Goal: Register for event/course

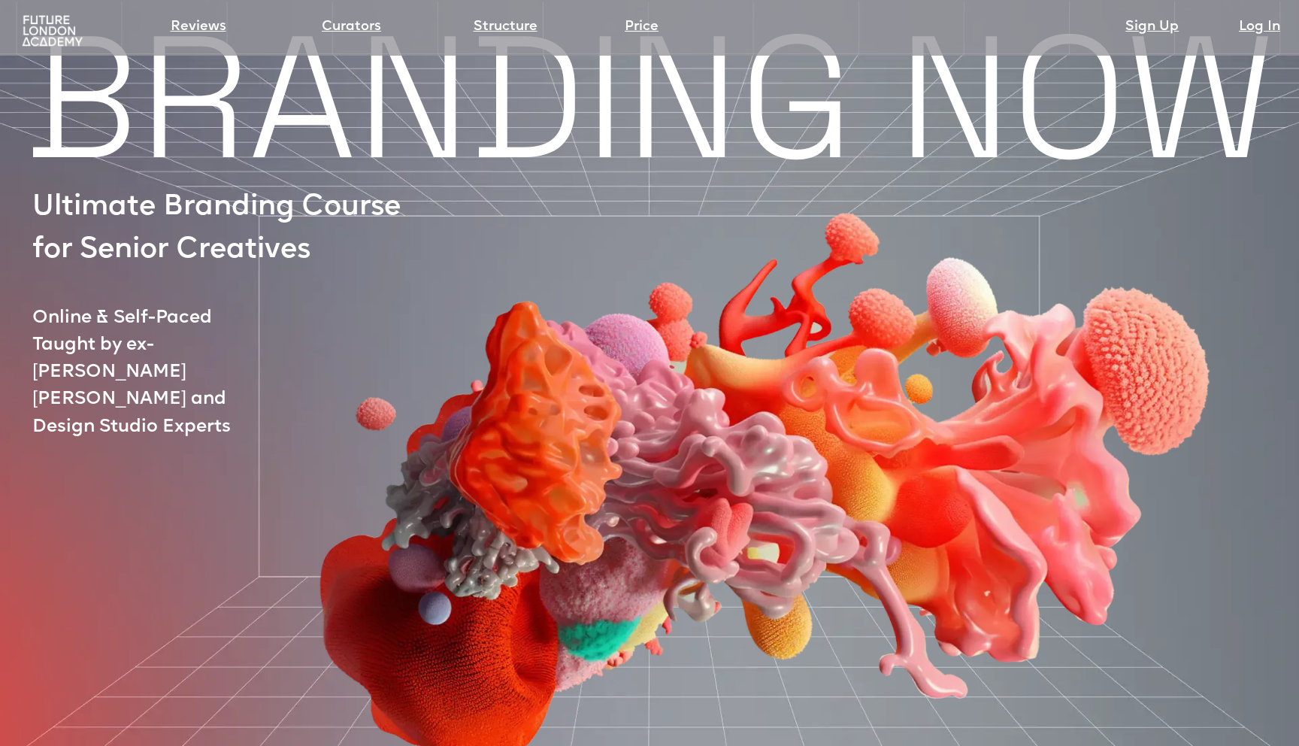
scroll to position [38, 0]
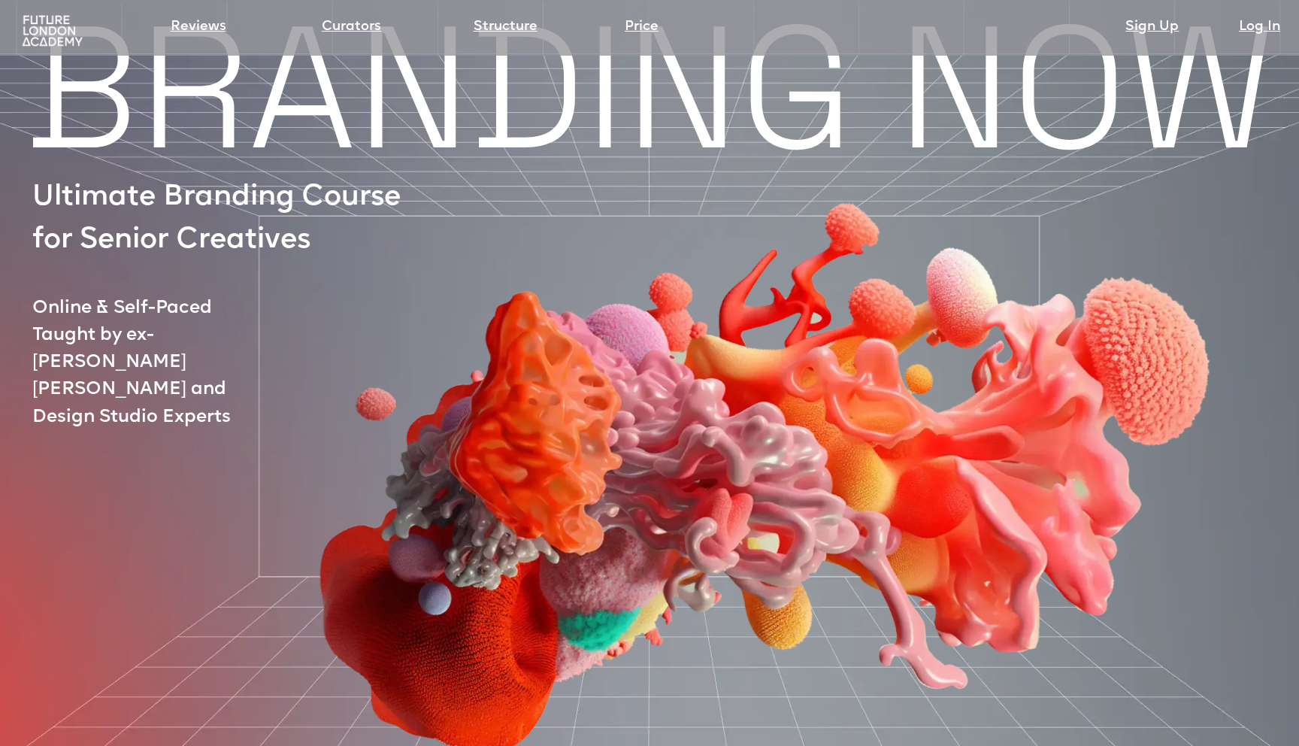
drag, startPoint x: 133, startPoint y: 339, endPoint x: 199, endPoint y: 339, distance: 66.2
click at [199, 339] on div at bounding box center [719, 420] width 1273 height 681
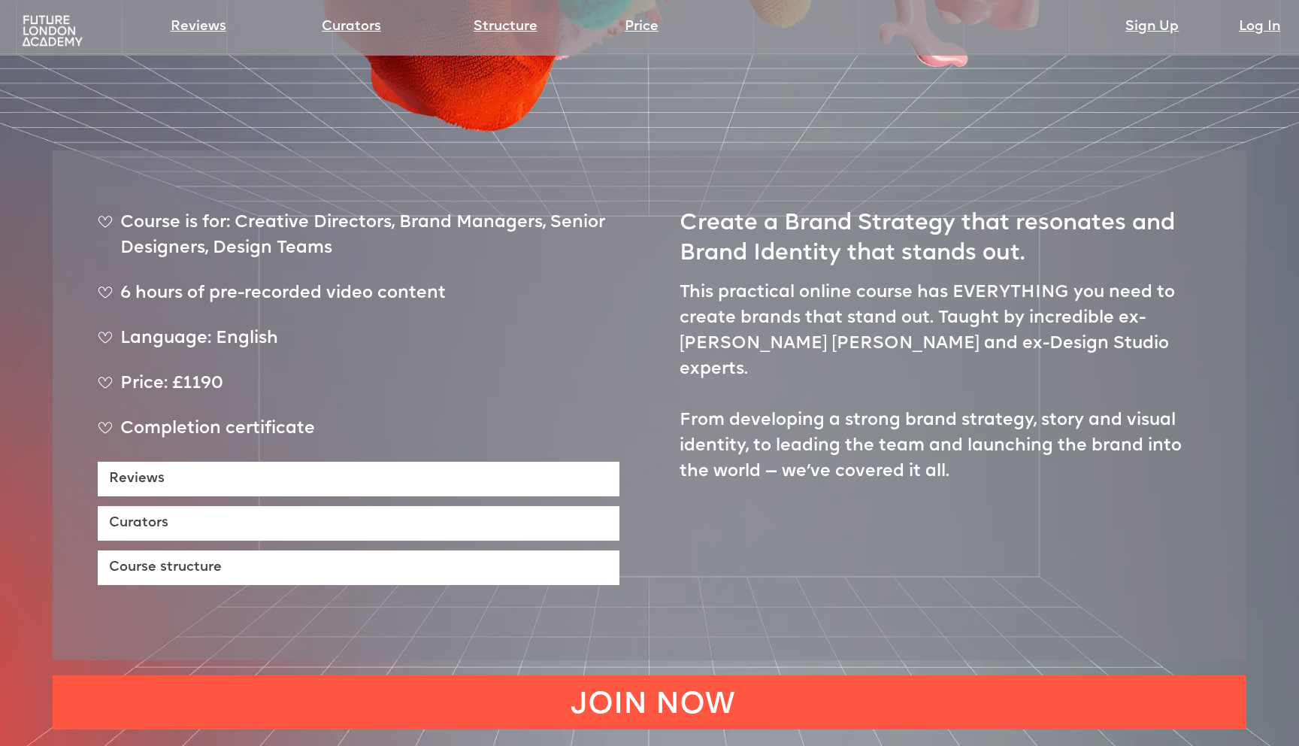
scroll to position [643, 0]
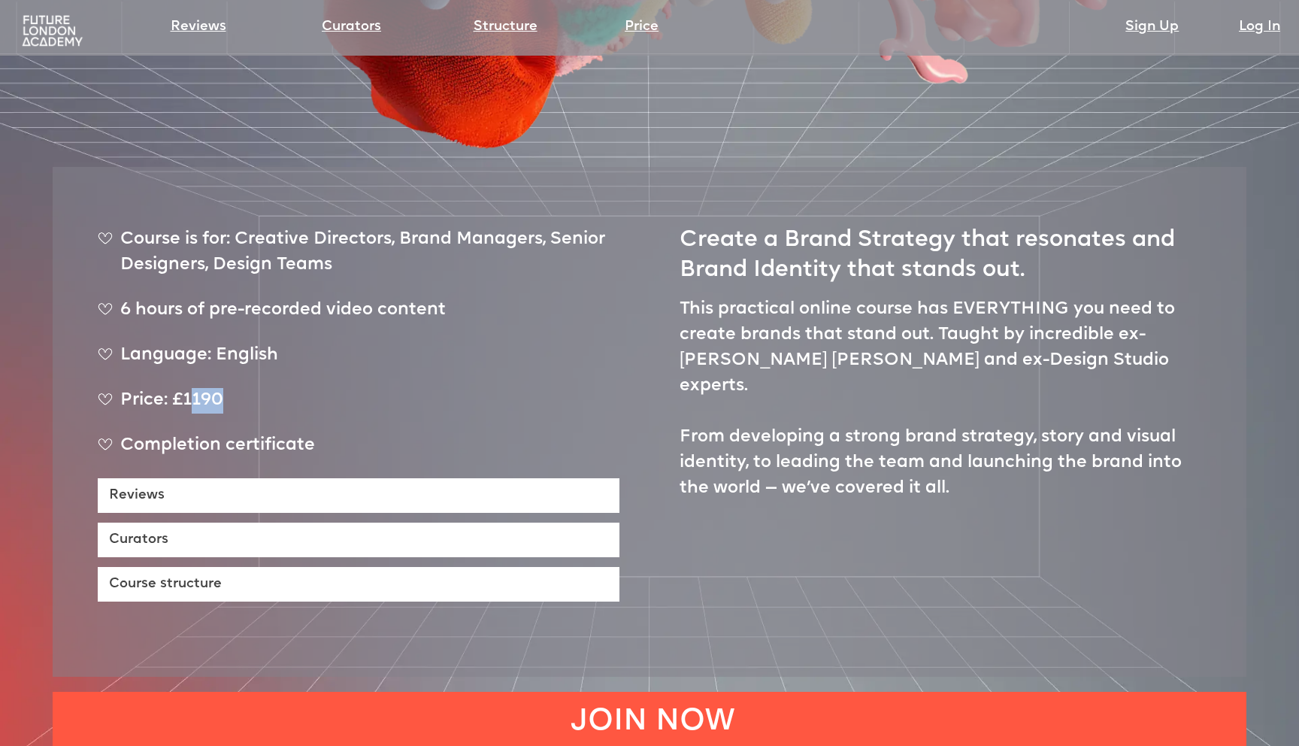
drag, startPoint x: 189, startPoint y: 348, endPoint x: 221, endPoint y: 348, distance: 32.3
click at [221, 388] on div "Price: £1190" at bounding box center [359, 407] width 522 height 38
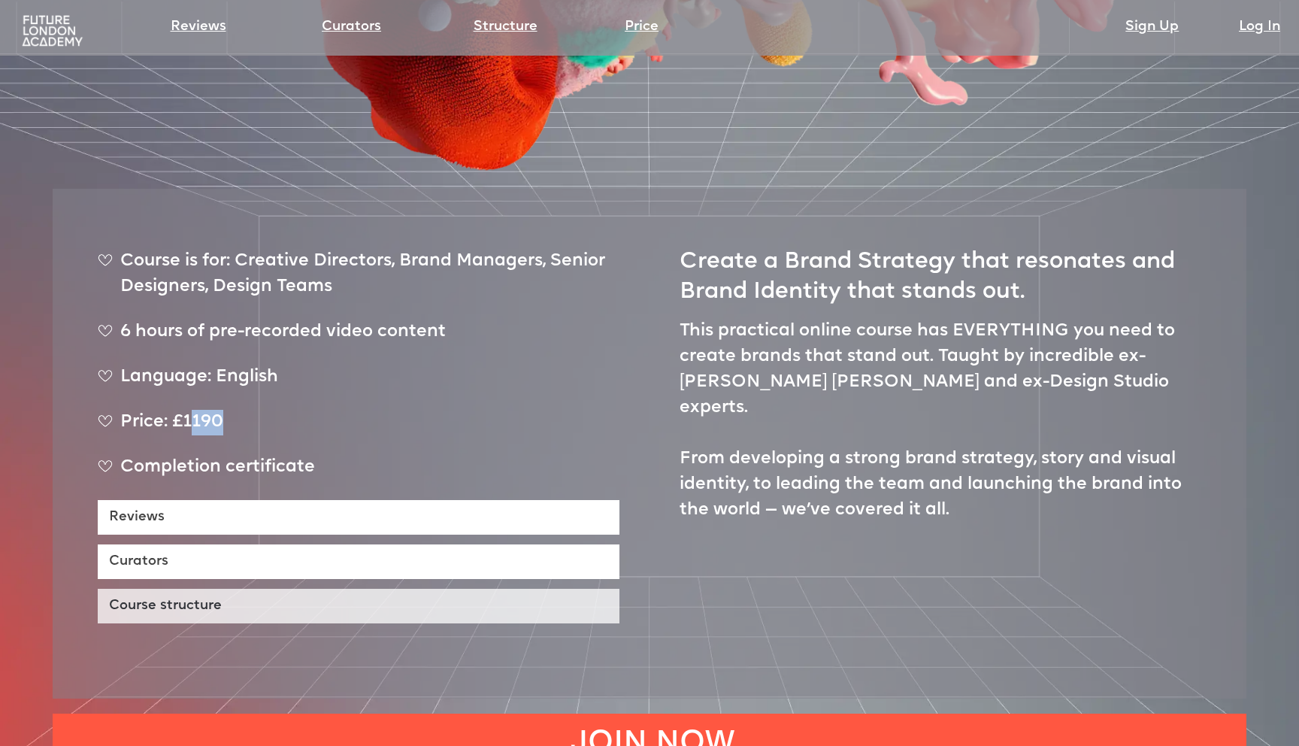
scroll to position [617, 0]
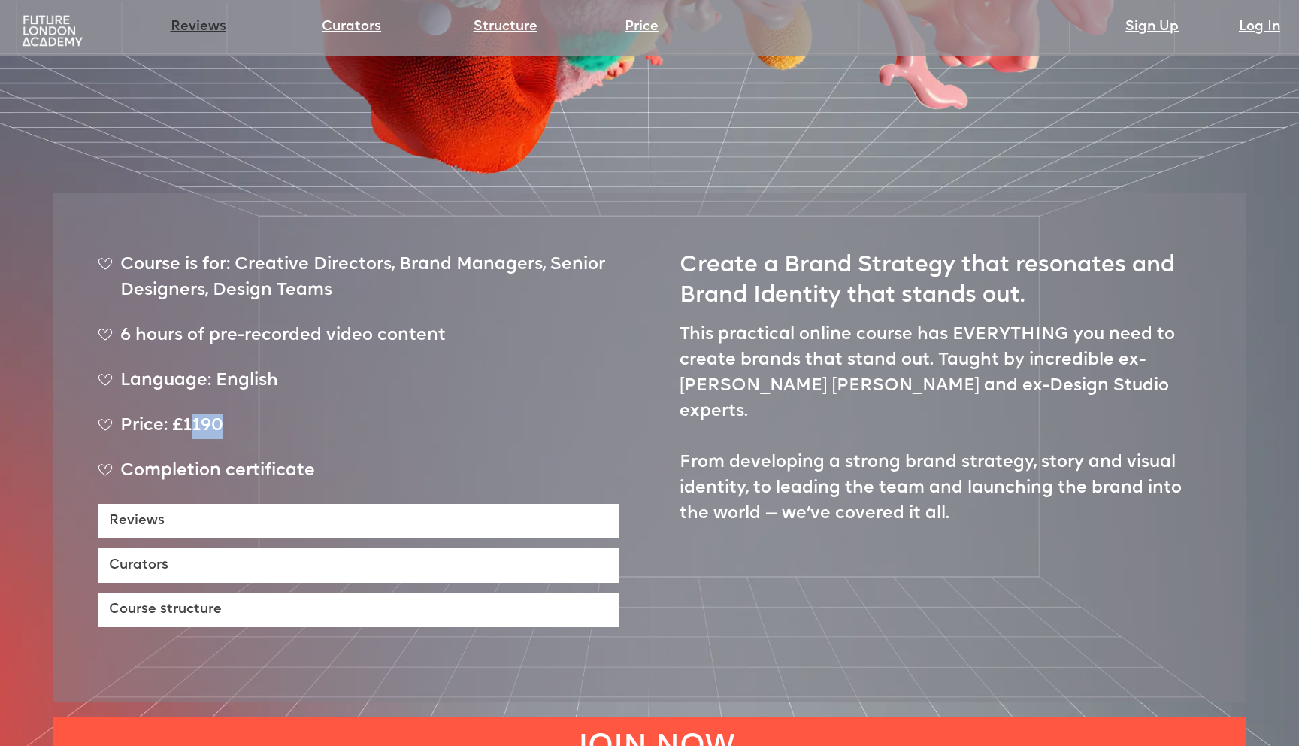
click at [199, 23] on link "Reviews" at bounding box center [199, 27] width 56 height 21
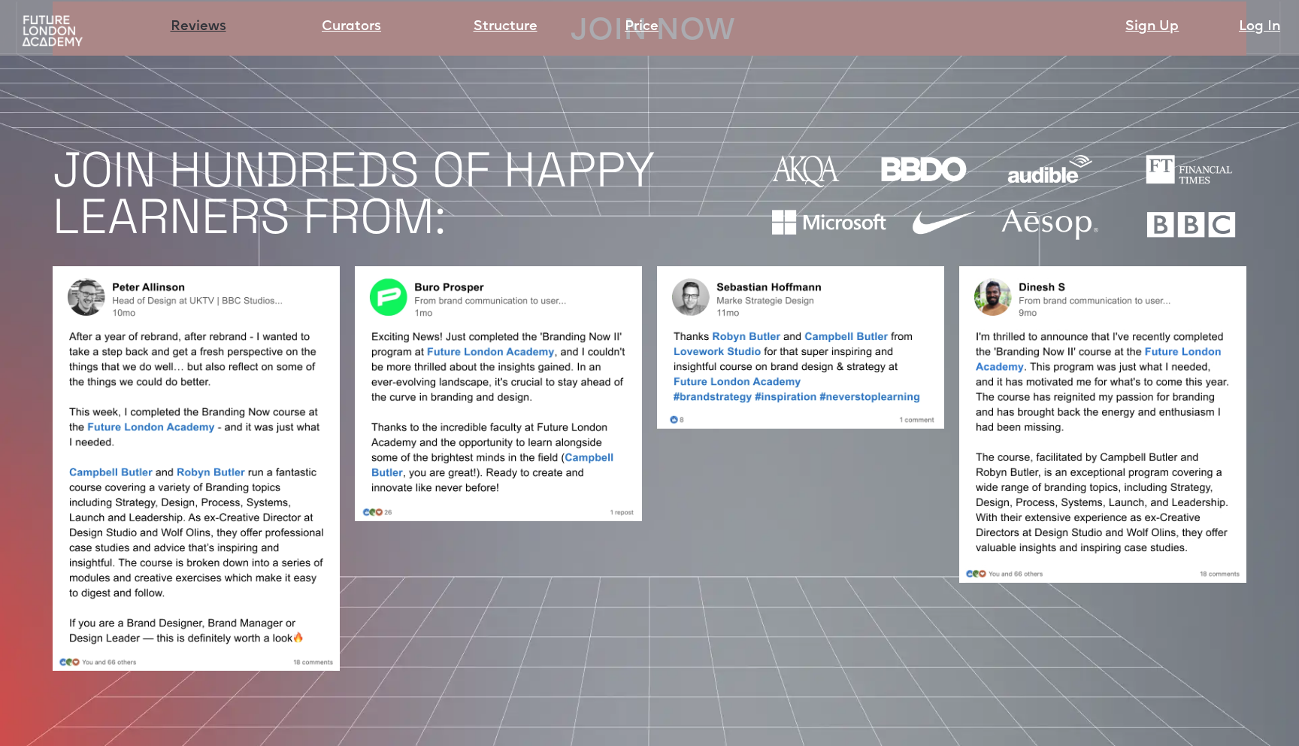
scroll to position [1335, 0]
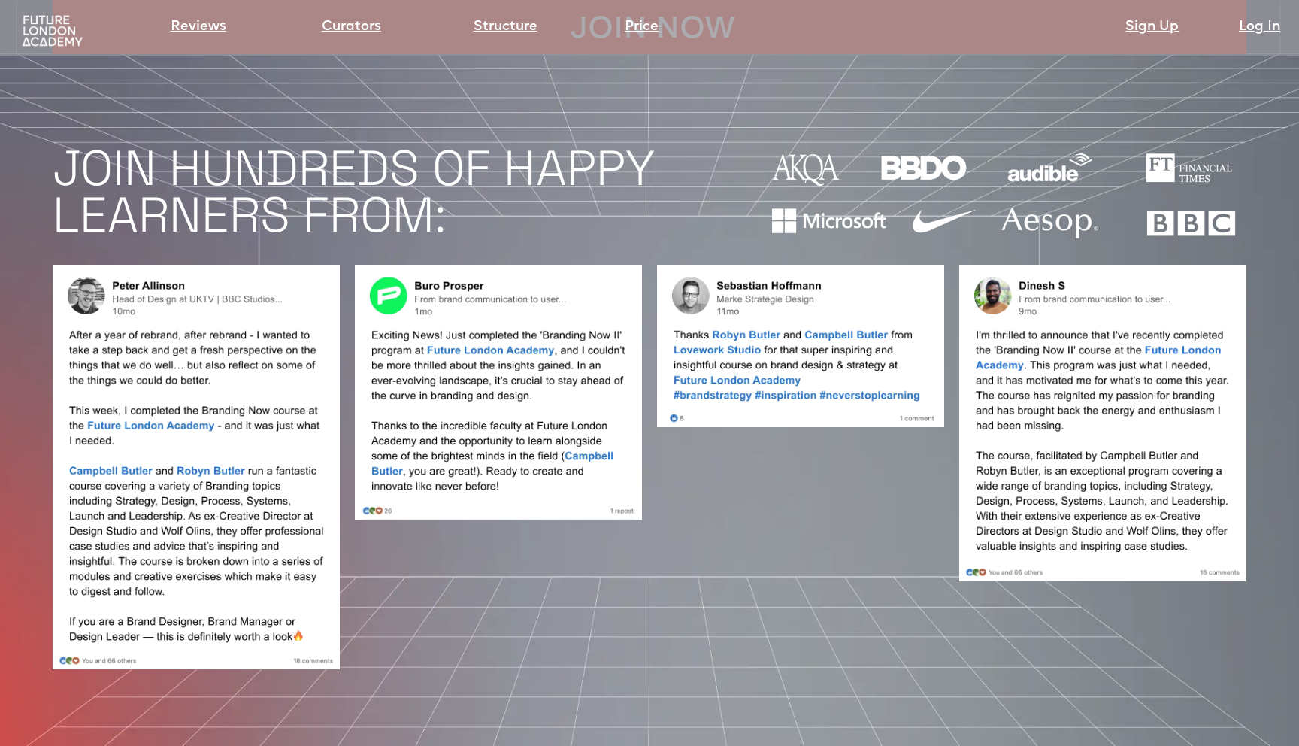
click at [62, 25] on img at bounding box center [52, 31] width 67 height 34
click at [61, 33] on img at bounding box center [52, 31] width 67 height 34
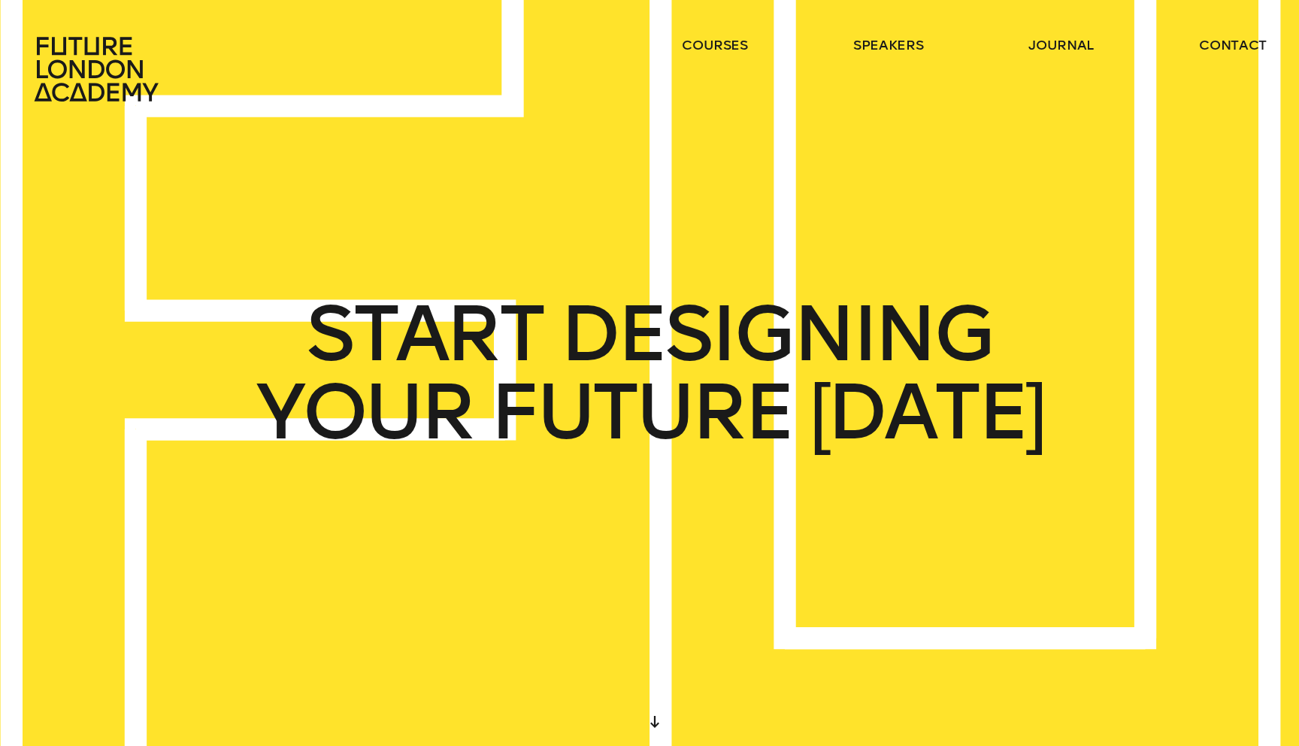
click at [317, 76] on div "courses speakers journal contact" at bounding box center [649, 69] width 1299 height 66
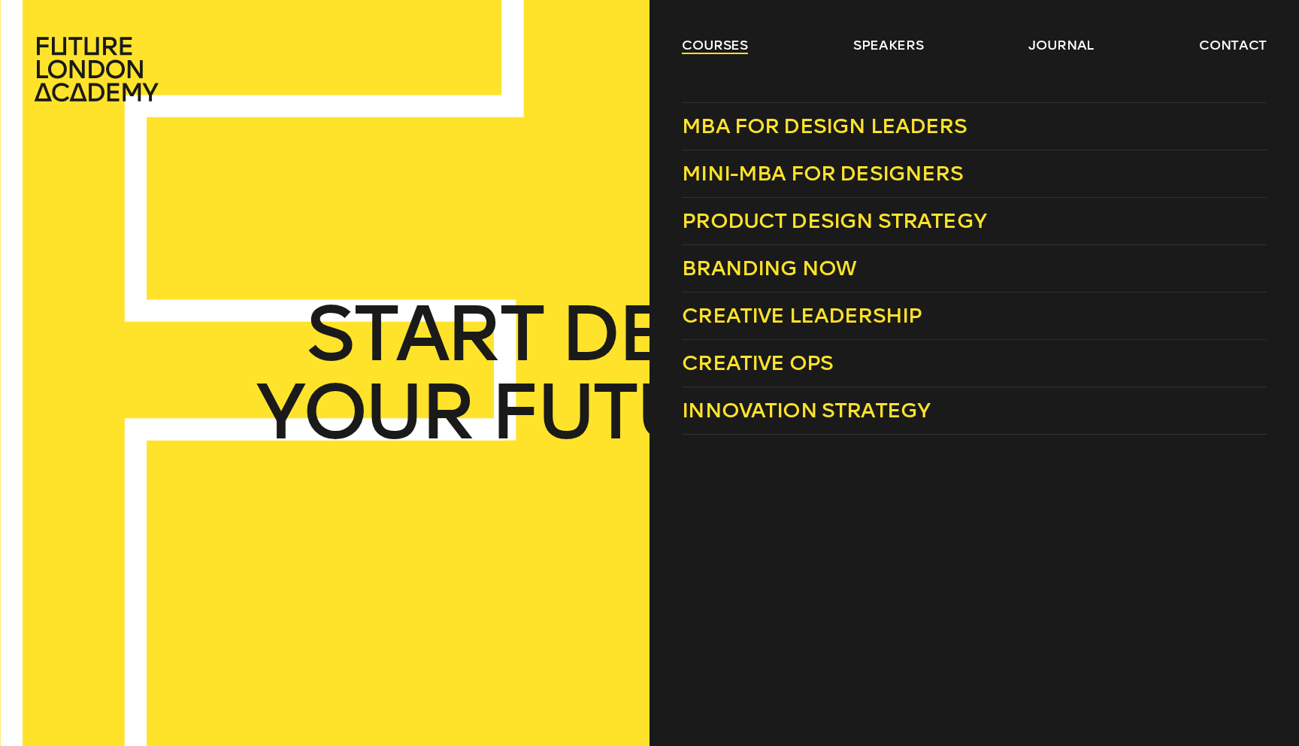
click at [721, 43] on link "courses" at bounding box center [715, 45] width 66 height 18
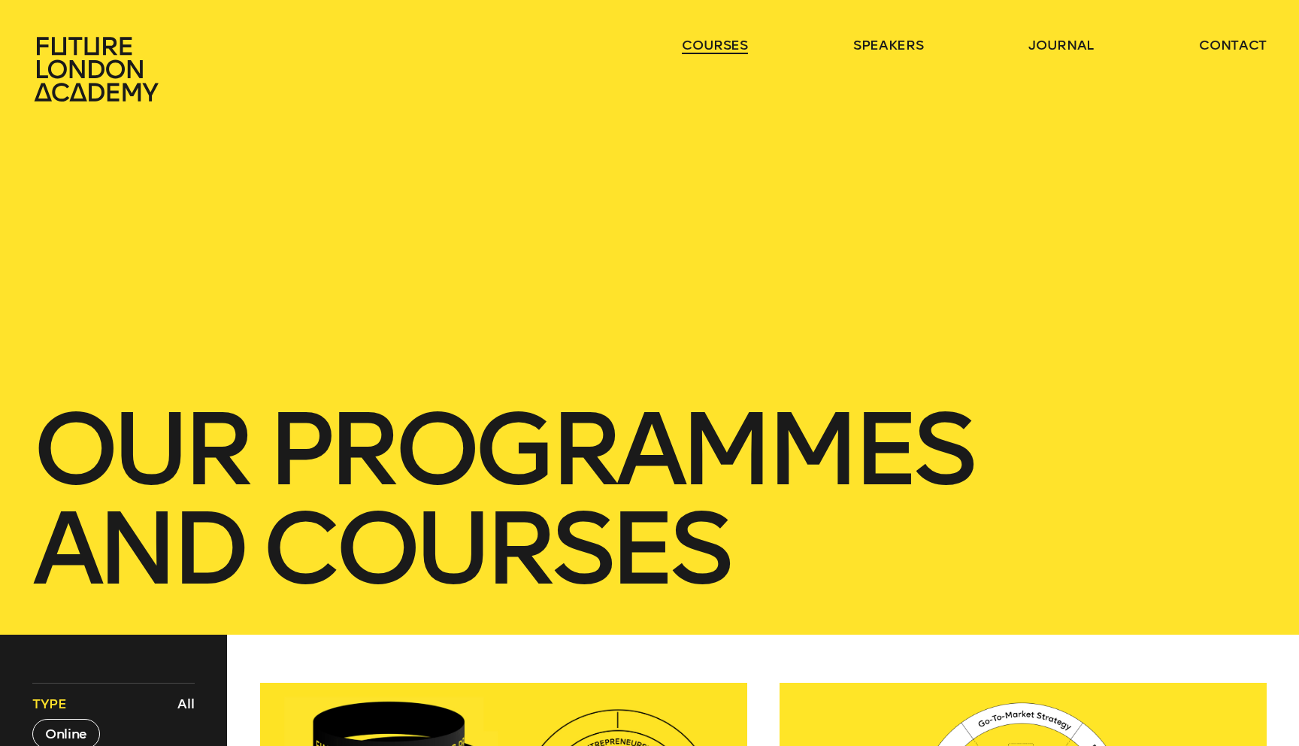
click at [721, 43] on link "courses" at bounding box center [715, 45] width 66 height 18
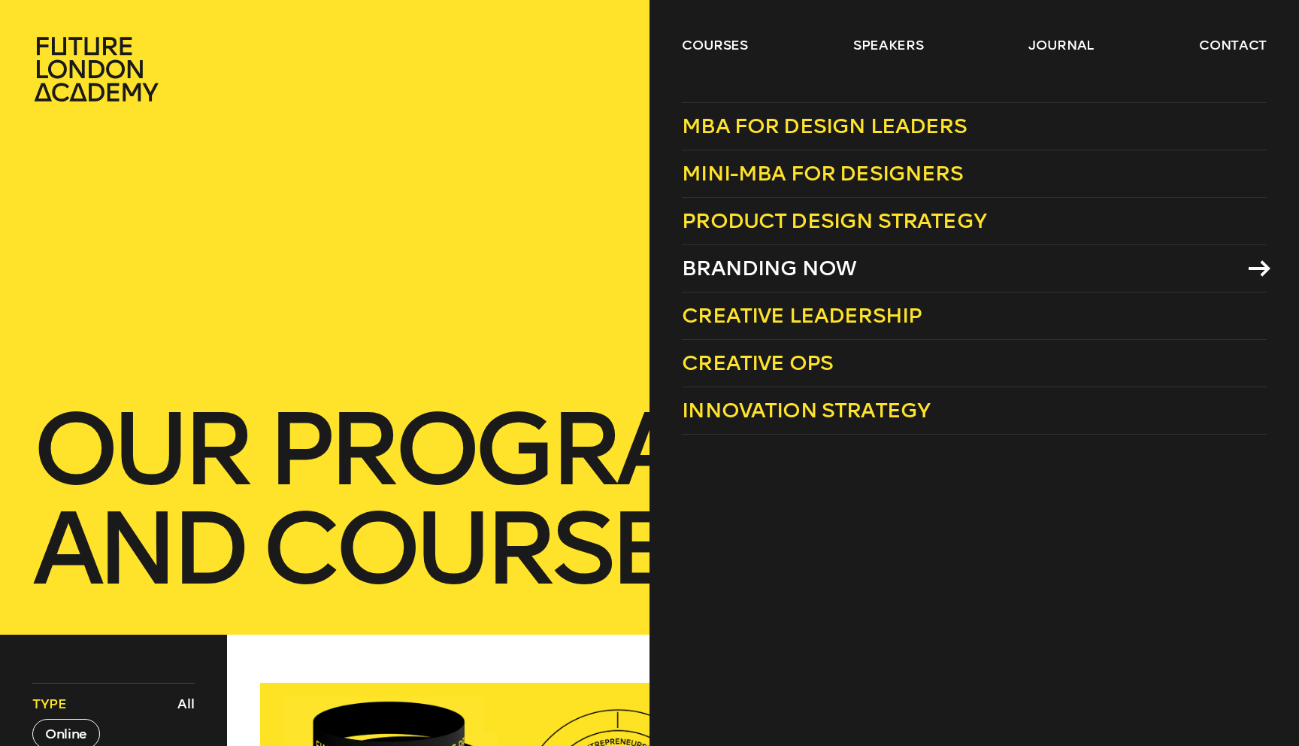
click at [750, 265] on span "Branding Now" at bounding box center [769, 268] width 174 height 25
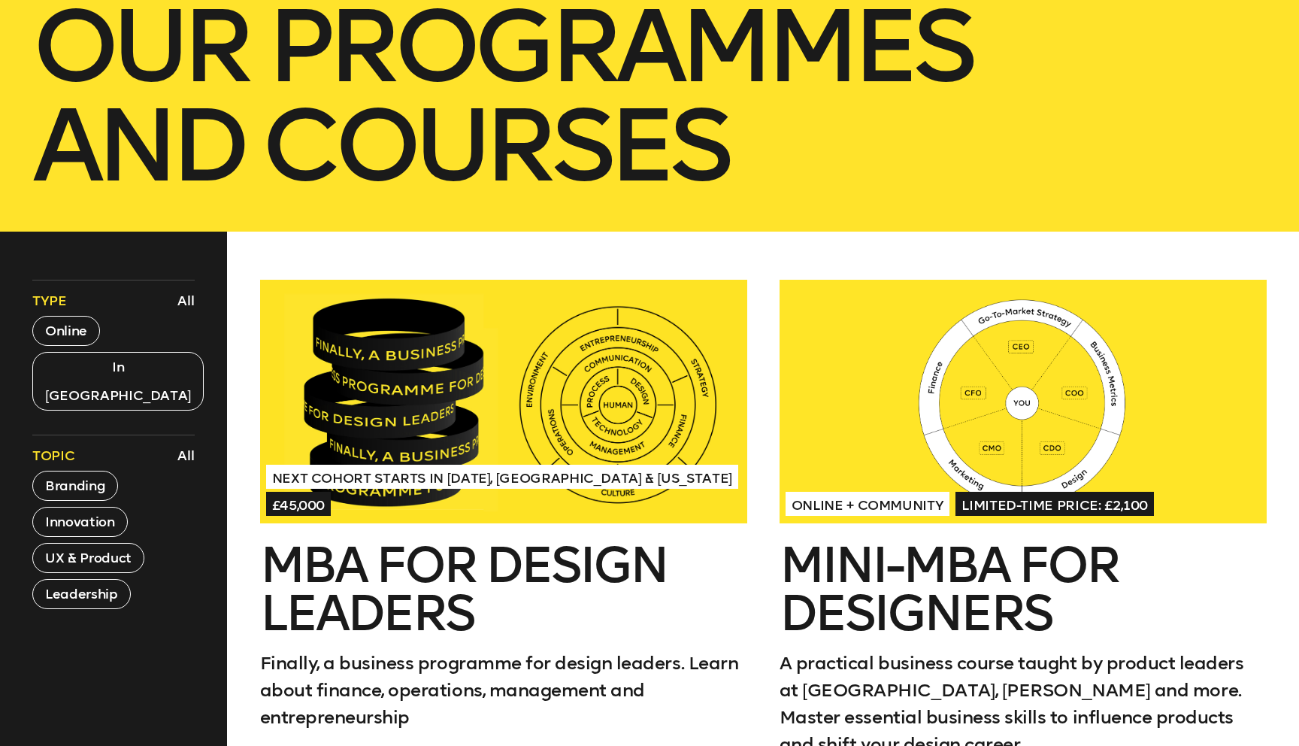
scroll to position [408, 0]
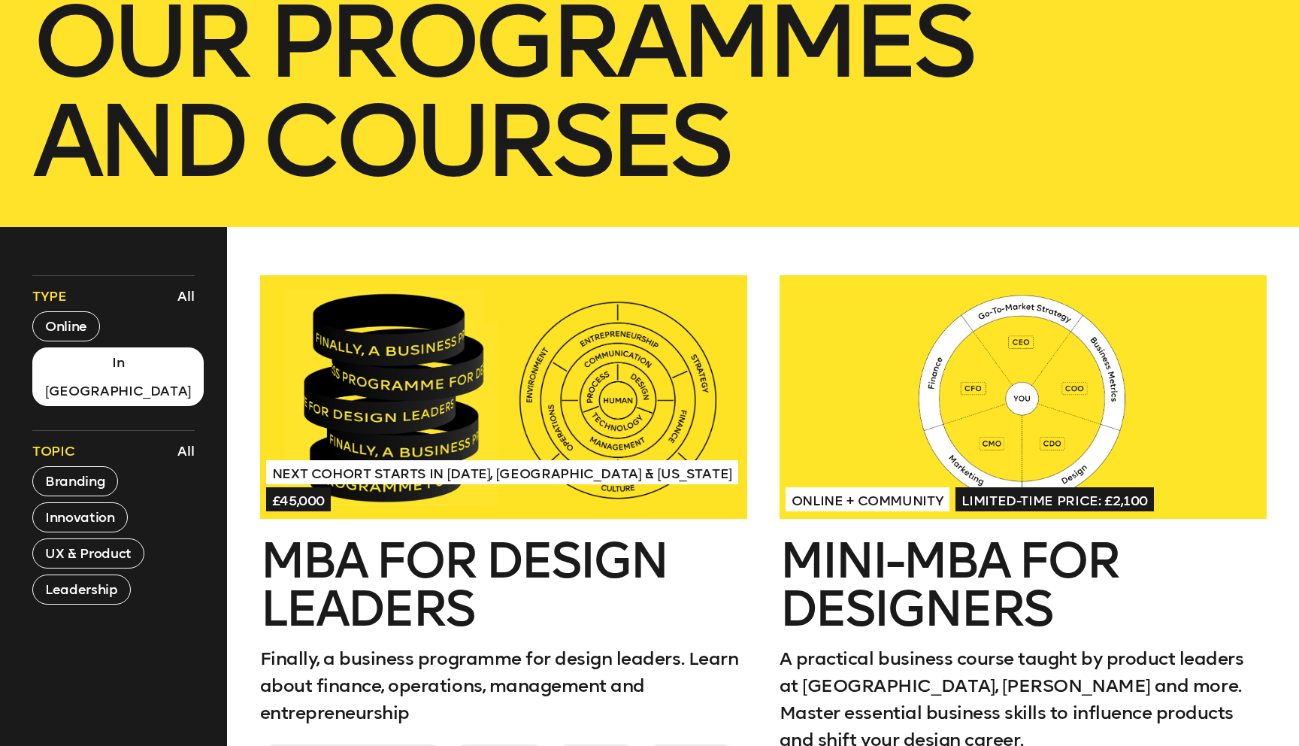
click at [74, 359] on button "In London" at bounding box center [117, 376] width 171 height 59
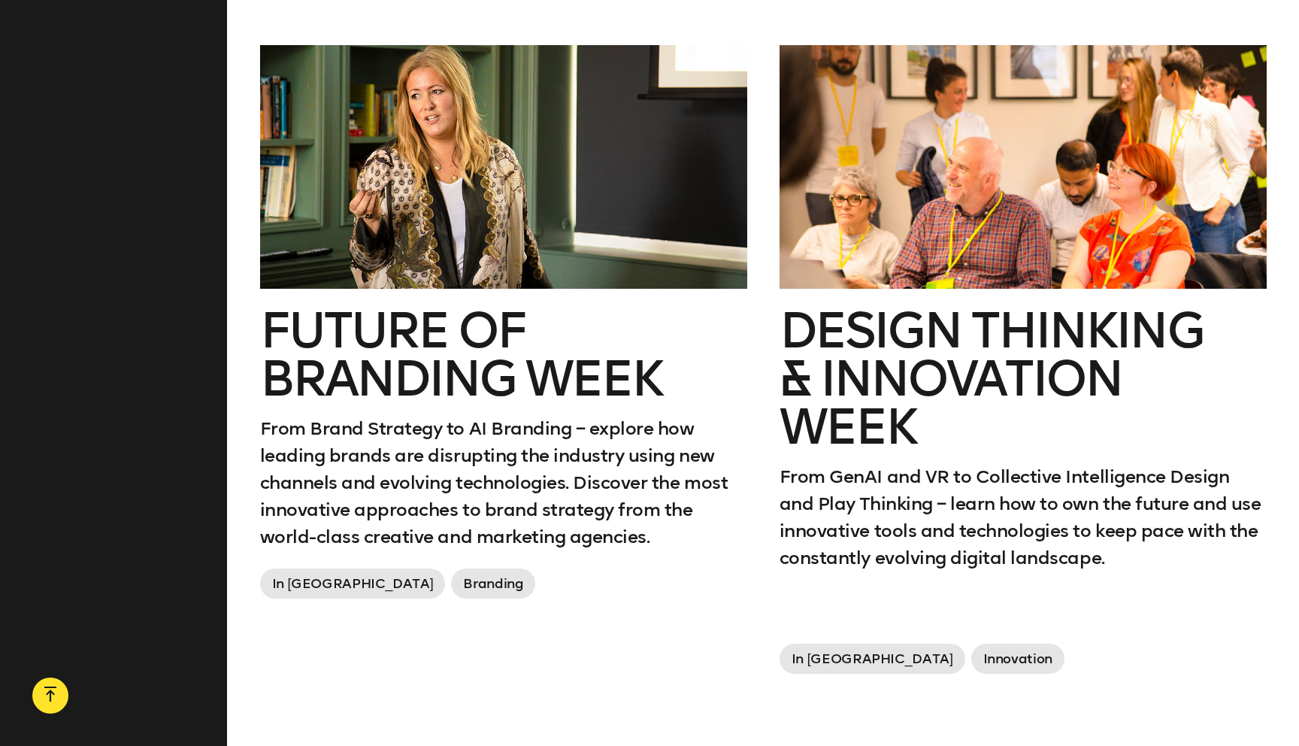
scroll to position [1225, 0]
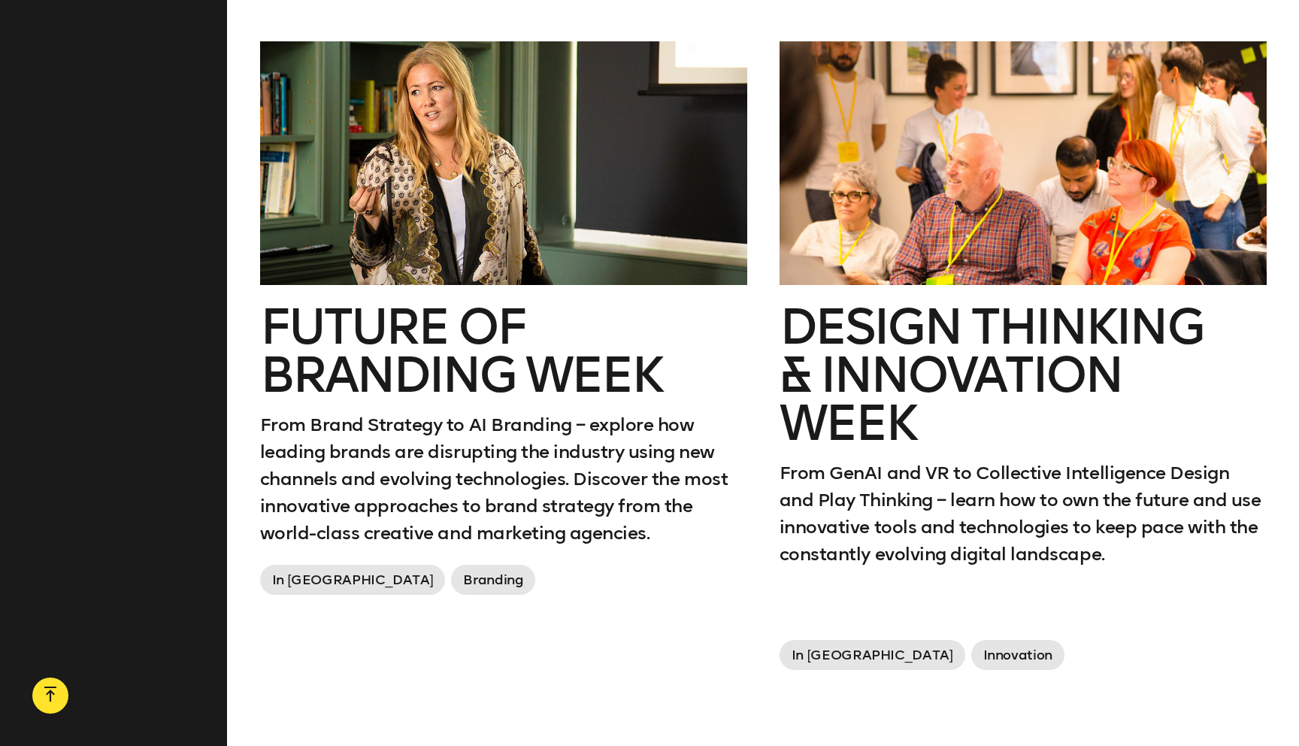
click at [424, 411] on p "From Brand Strategy to AI Branding – explore how leading brands are disrupting …" at bounding box center [503, 478] width 487 height 135
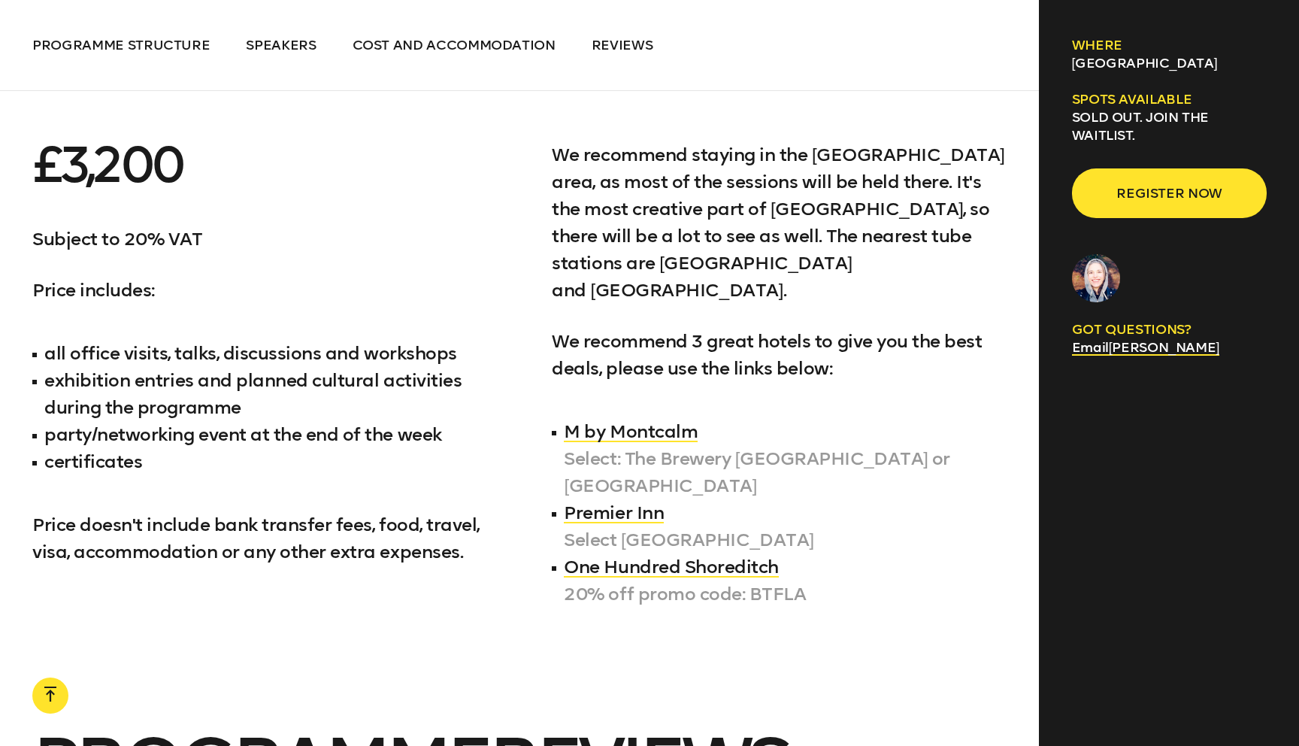
scroll to position [7047, 0]
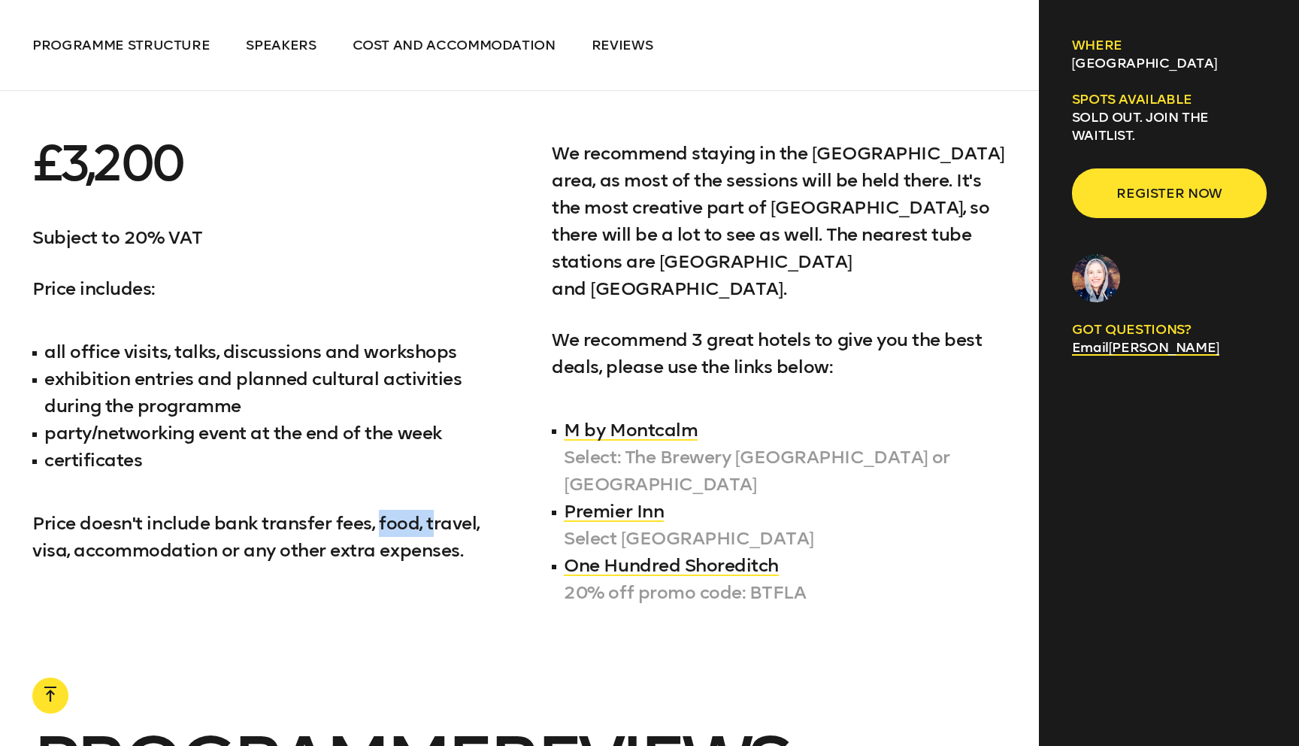
drag, startPoint x: 380, startPoint y: 523, endPoint x: 429, endPoint y: 523, distance: 48.9
click at [429, 523] on p "Price doesn't include bank transfer fees, food, travel, visa, accommodation or …" at bounding box center [259, 537] width 455 height 54
click at [104, 545] on p "Price doesn't include bank transfer fees, food, travel, visa, accommodation or …" at bounding box center [259, 537] width 455 height 54
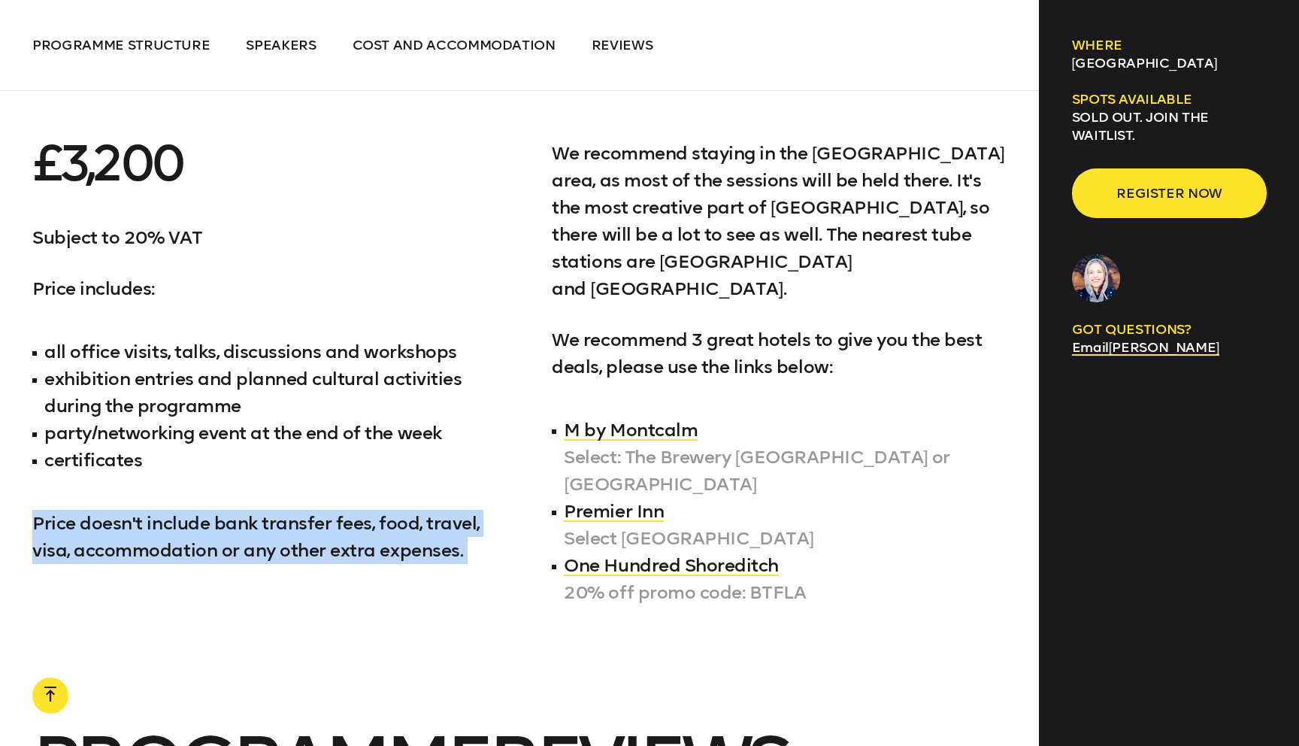
click at [104, 545] on p "Price doesn't include bank transfer fees, food, travel, visa, accommodation or …" at bounding box center [259, 537] width 455 height 54
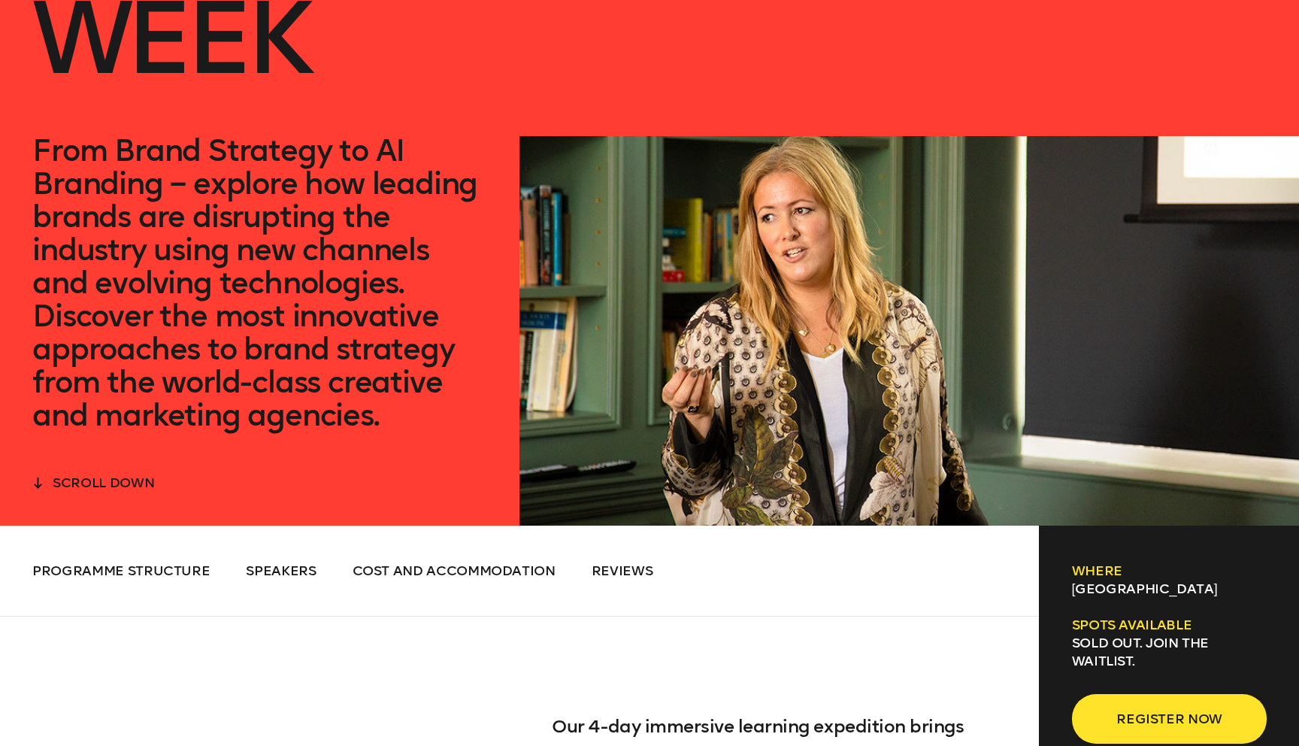
scroll to position [313, 0]
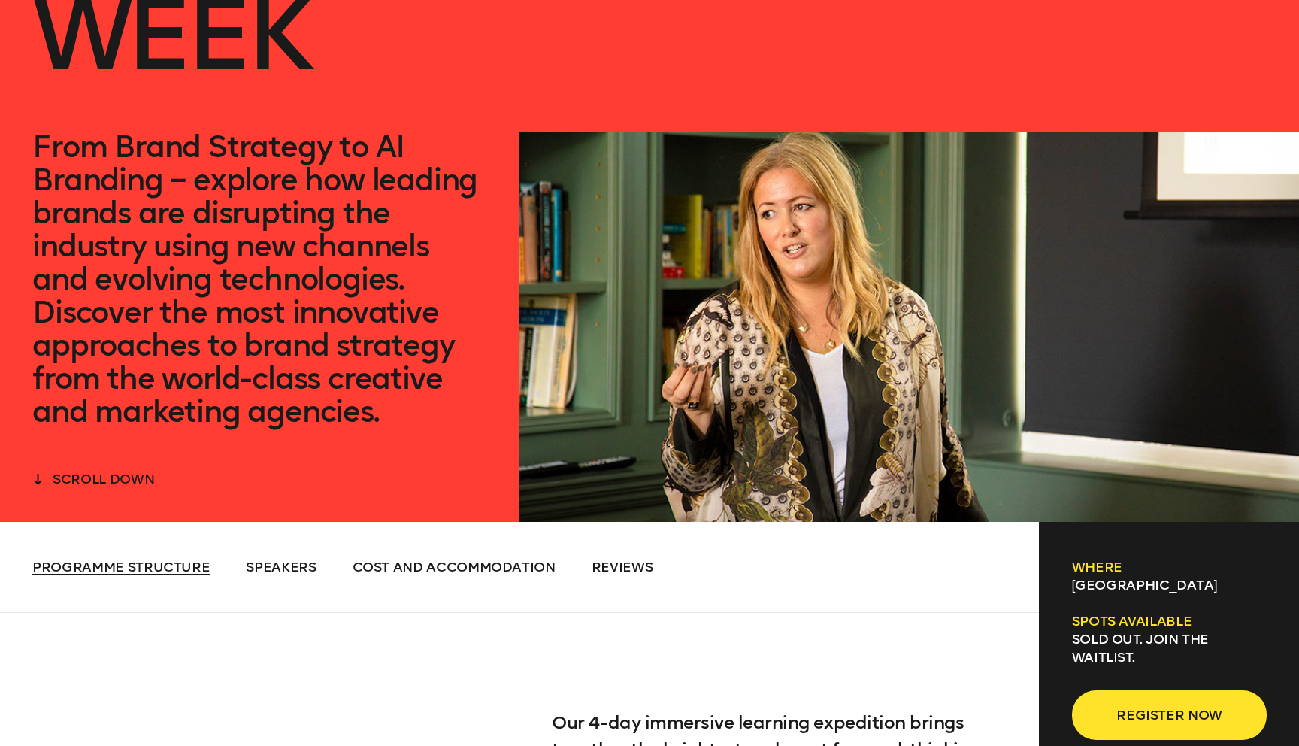
click at [175, 569] on span "Programme Structure" at bounding box center [120, 567] width 177 height 17
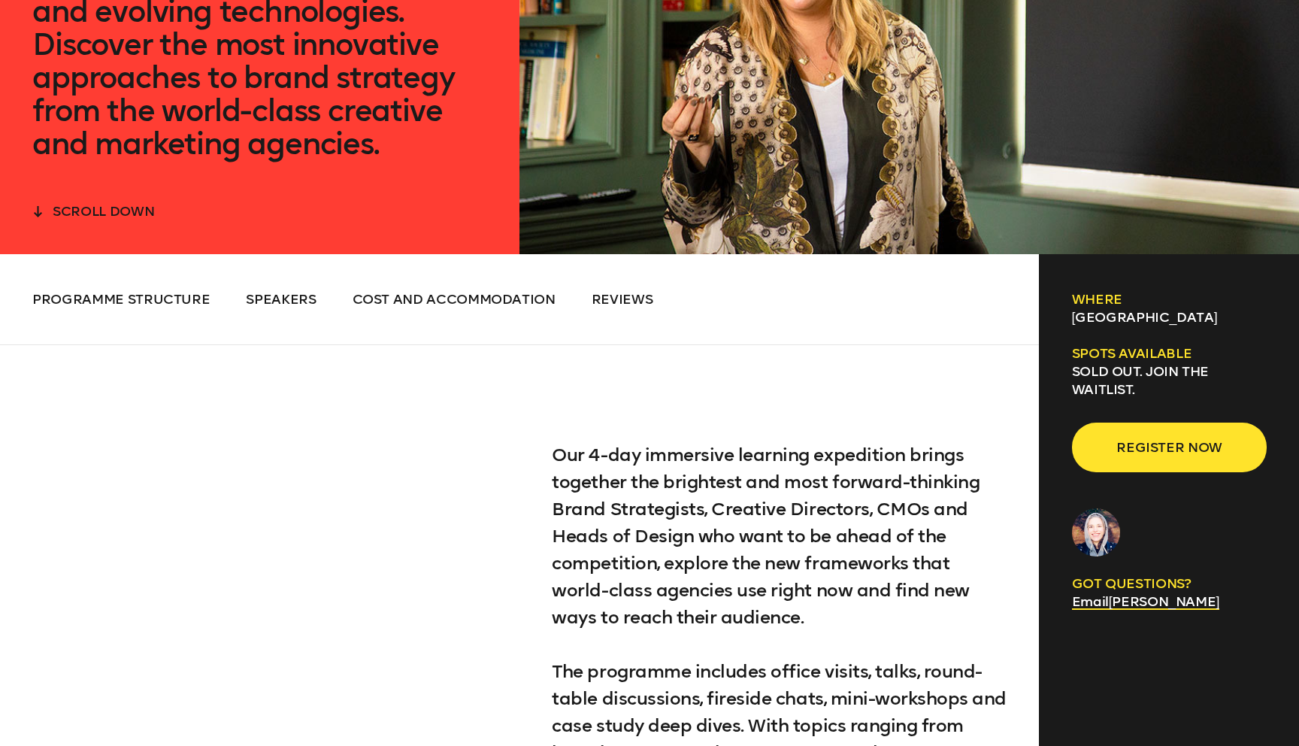
scroll to position [0, 0]
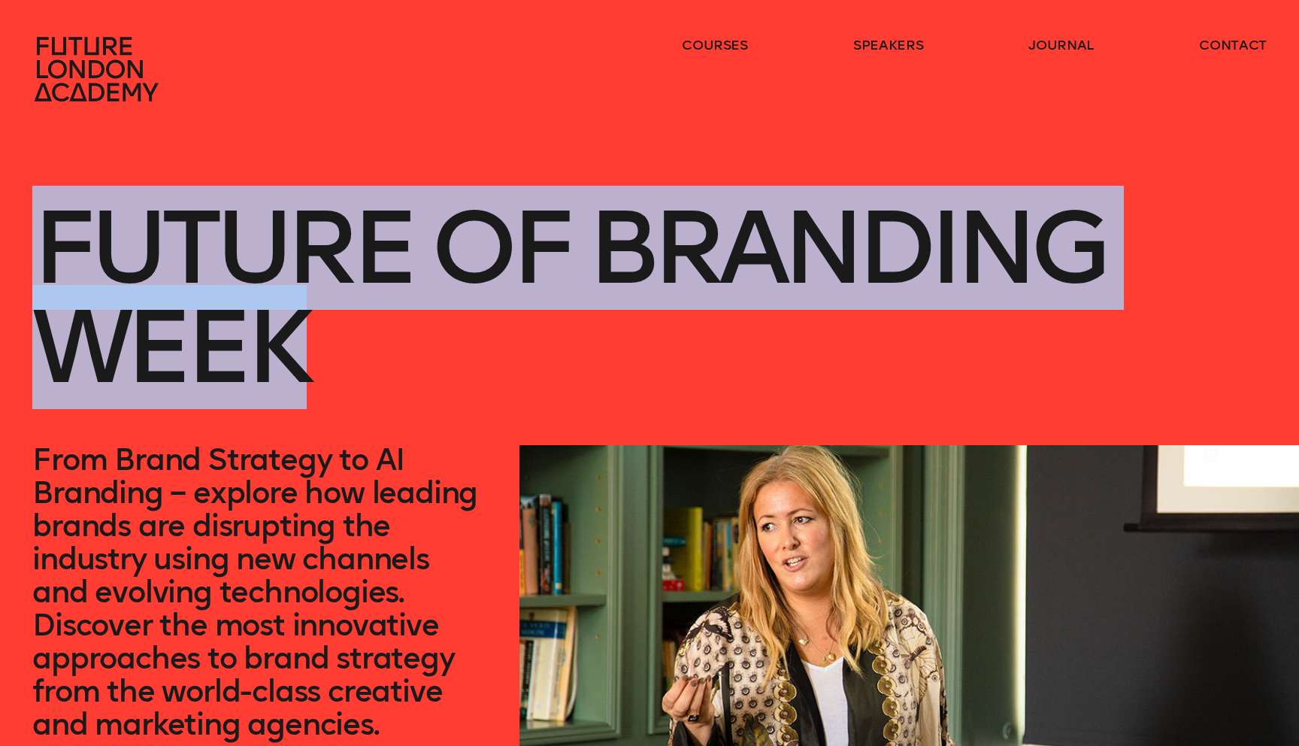
drag, startPoint x: 335, startPoint y: 365, endPoint x: 3, endPoint y: 253, distance: 350.8
click at [3, 253] on div "Future of branding week From Brand Strategy to AI Branding – explore how leadin…" at bounding box center [649, 417] width 1299 height 835
copy h1 "Future of branding week"
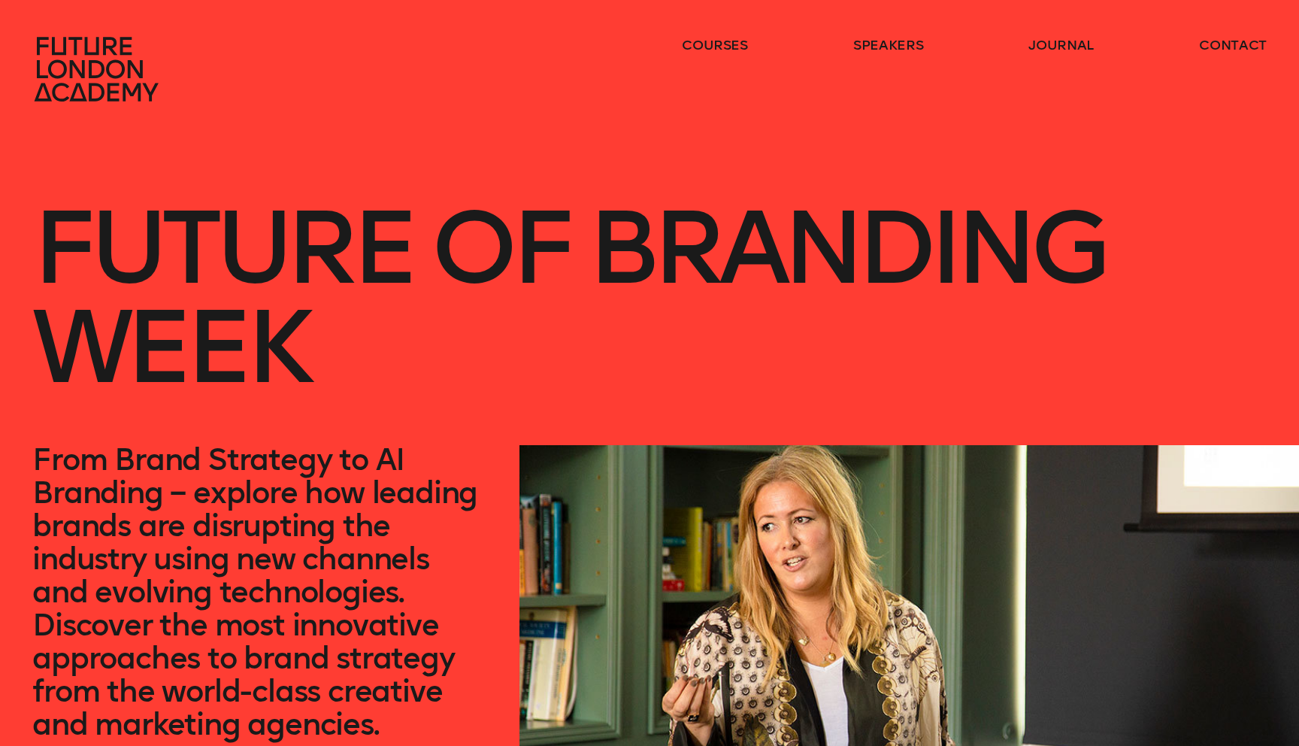
drag, startPoint x: 179, startPoint y: 98, endPoint x: 60, endPoint y: 46, distance: 129.7
click at [60, 46] on div "courses speakers journal contact" at bounding box center [649, 69] width 1299 height 66
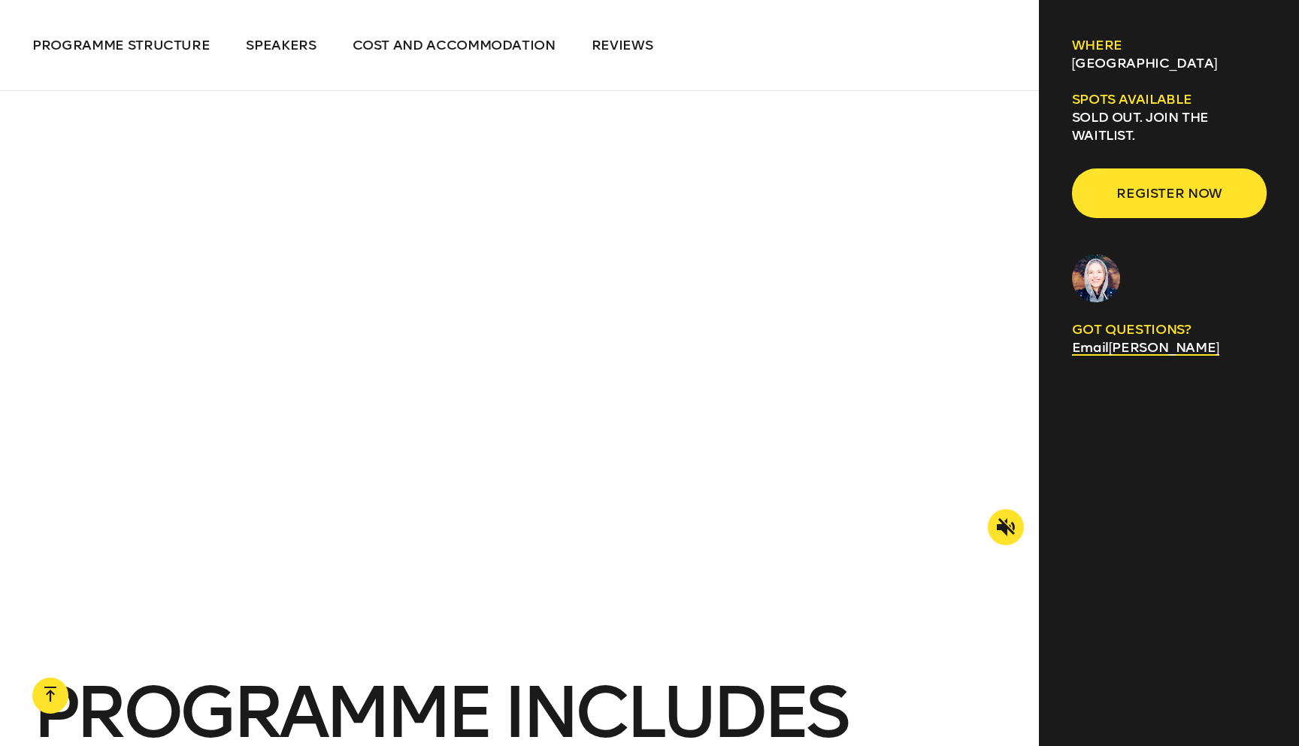
scroll to position [2131, 0]
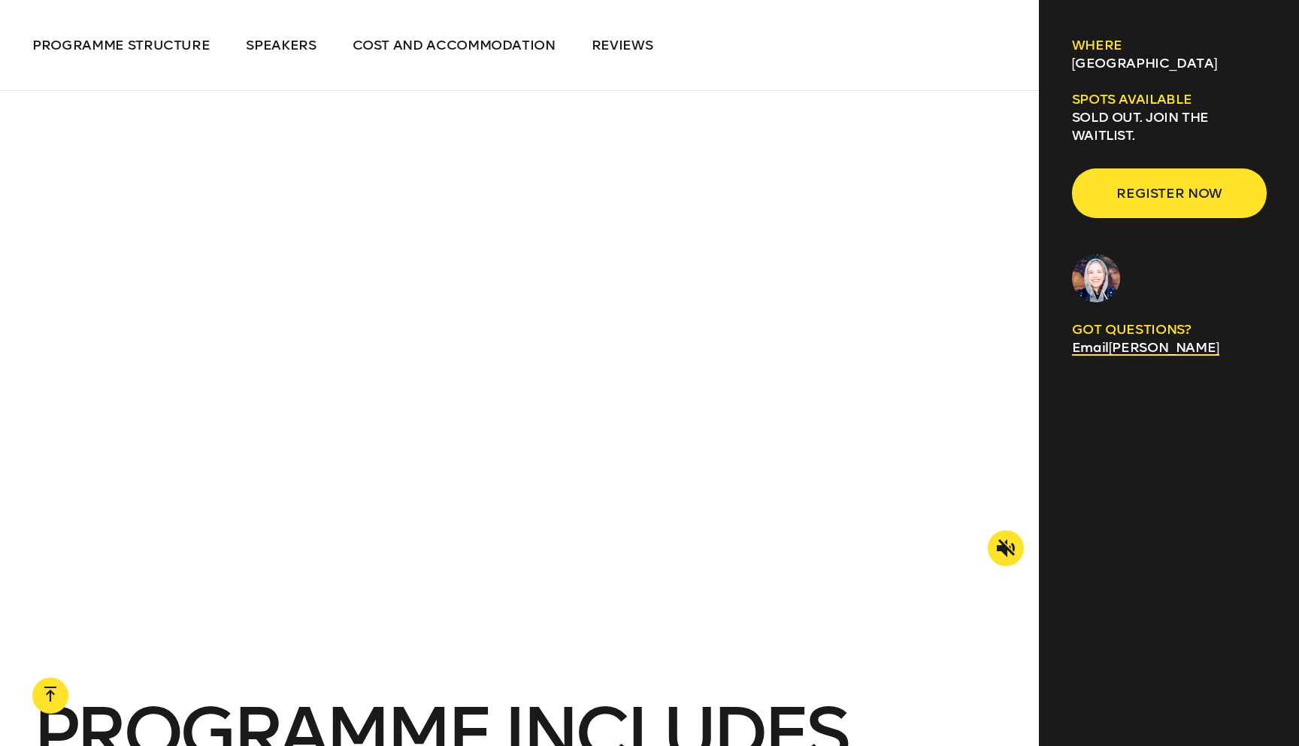
click at [1002, 540] on icon at bounding box center [1006, 548] width 18 height 18
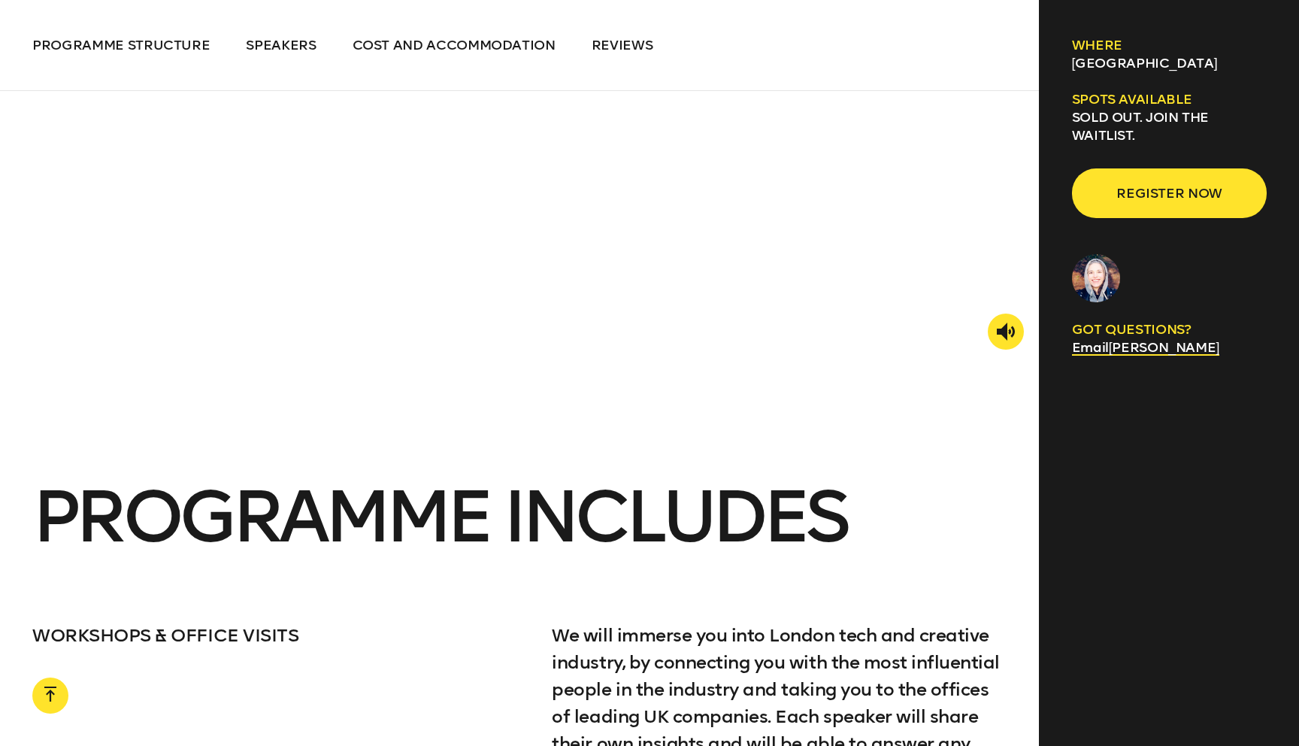
scroll to position [2350, 0]
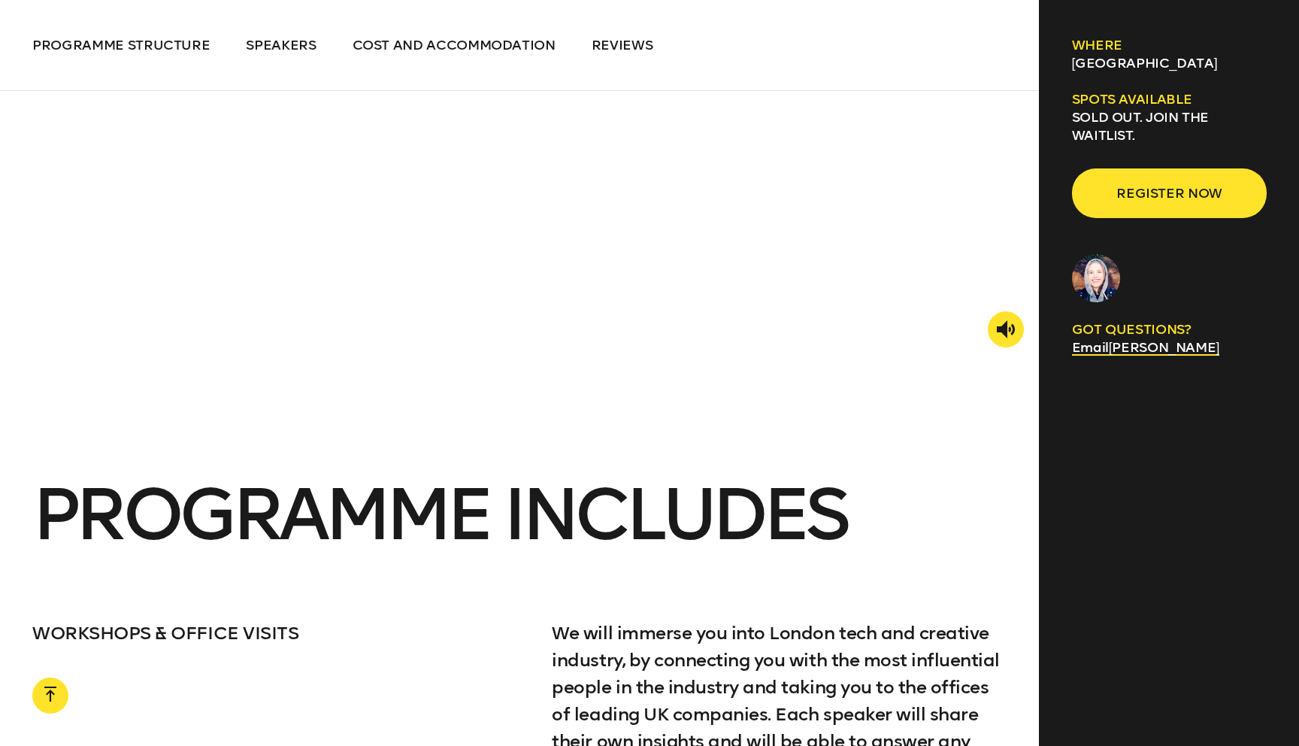
click at [1001, 325] on icon at bounding box center [1006, 329] width 18 height 18
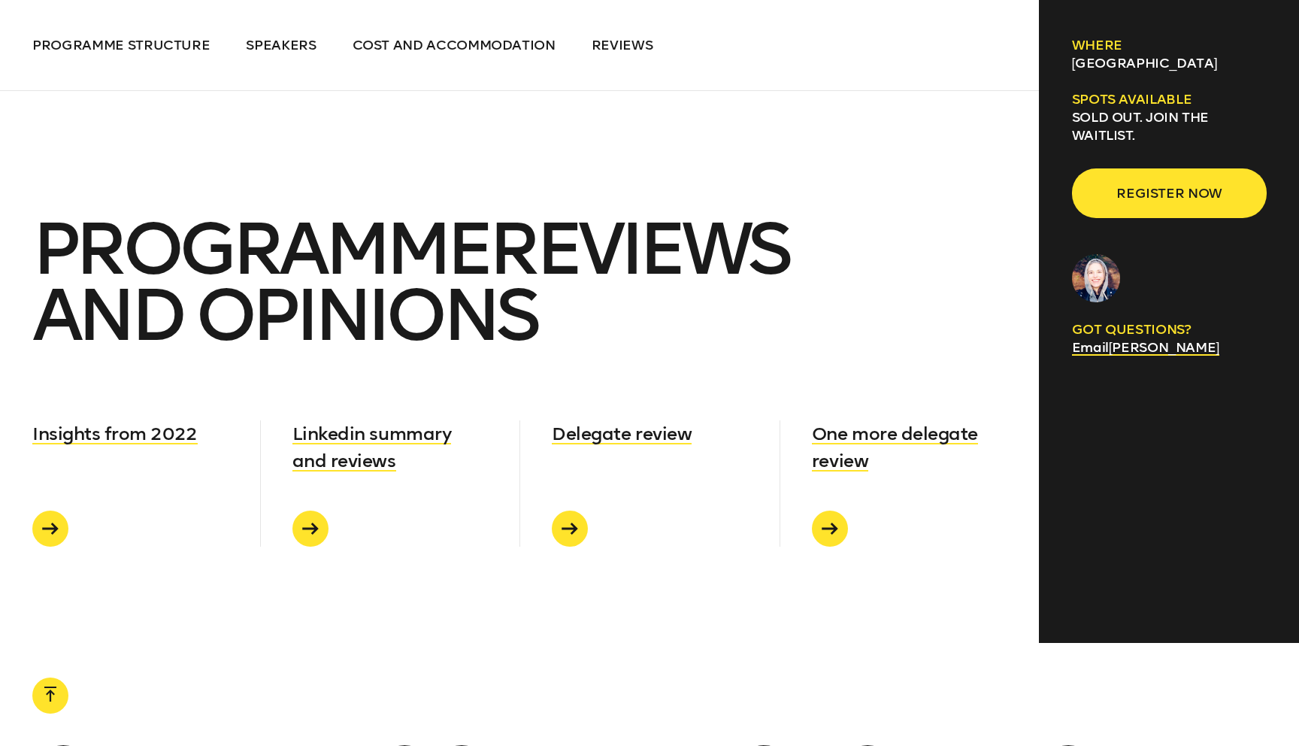
scroll to position [7561, 0]
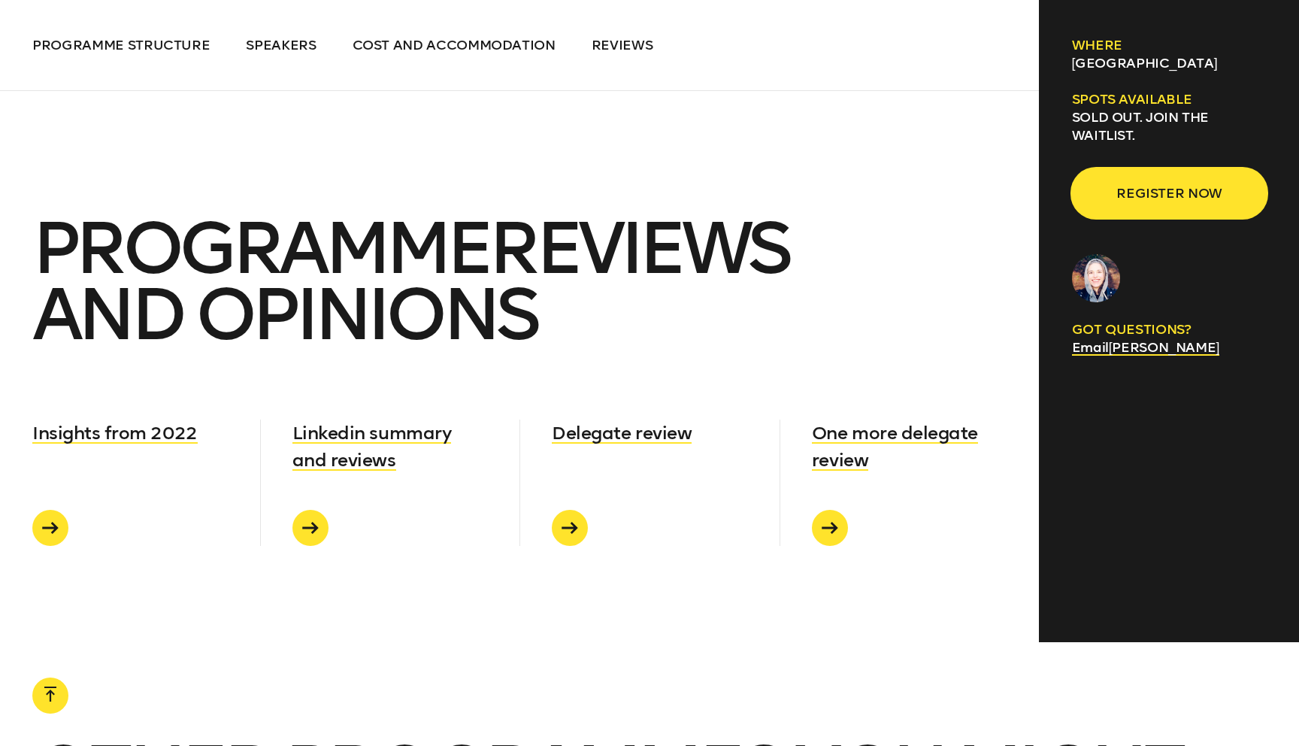
click at [1217, 186] on span "Register now" at bounding box center [1169, 193] width 147 height 29
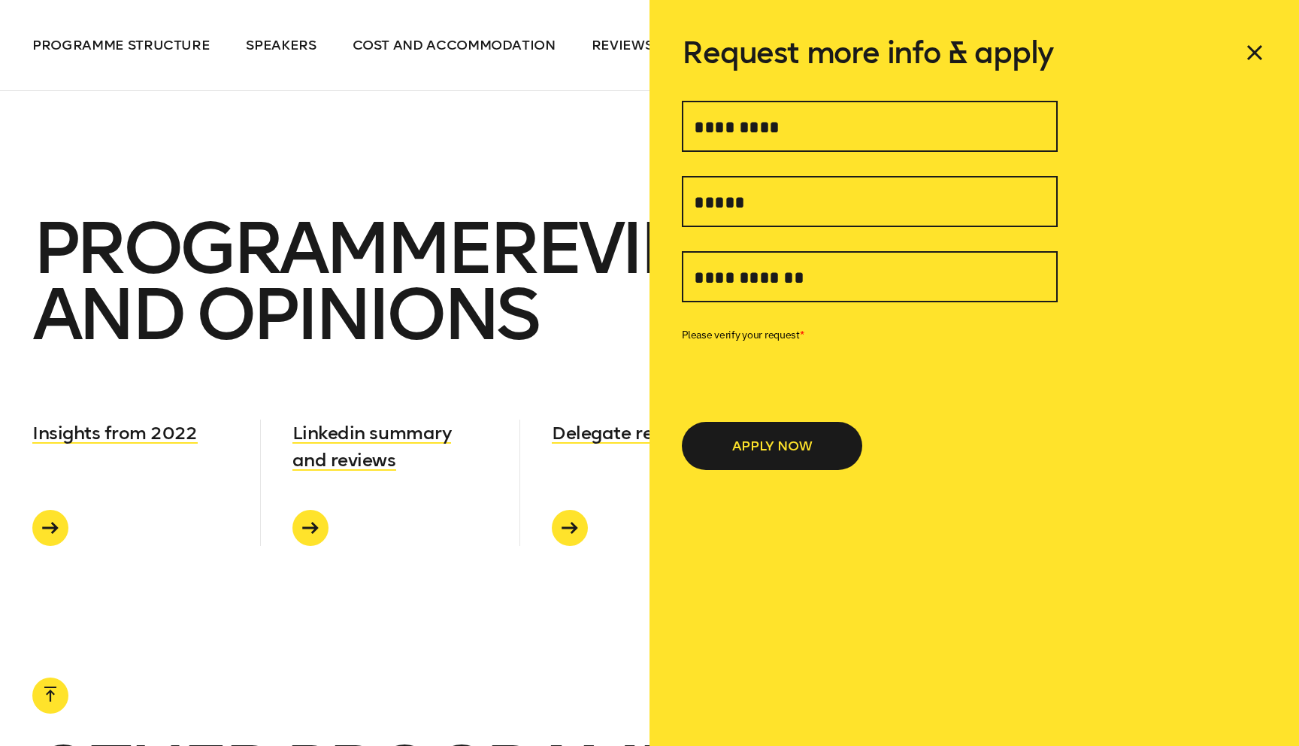
click at [1257, 49] on icon at bounding box center [1255, 53] width 14 height 14
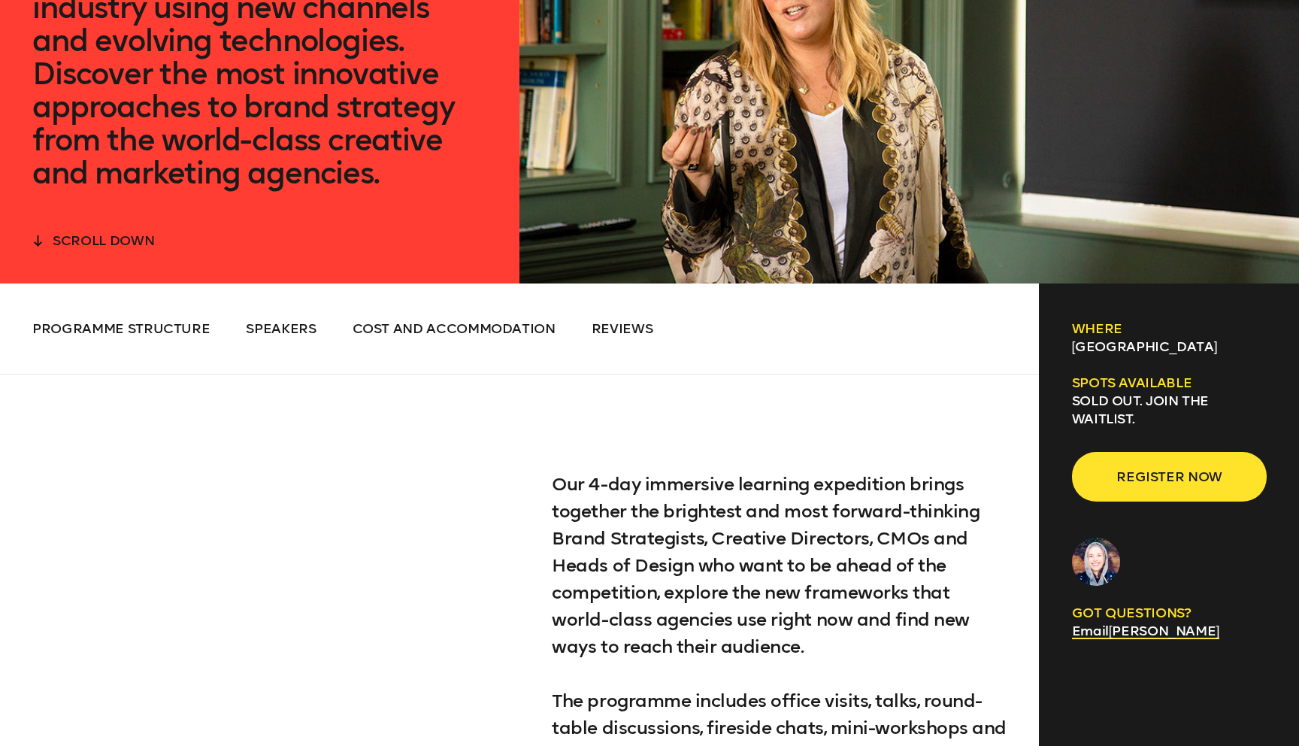
scroll to position [575, 0]
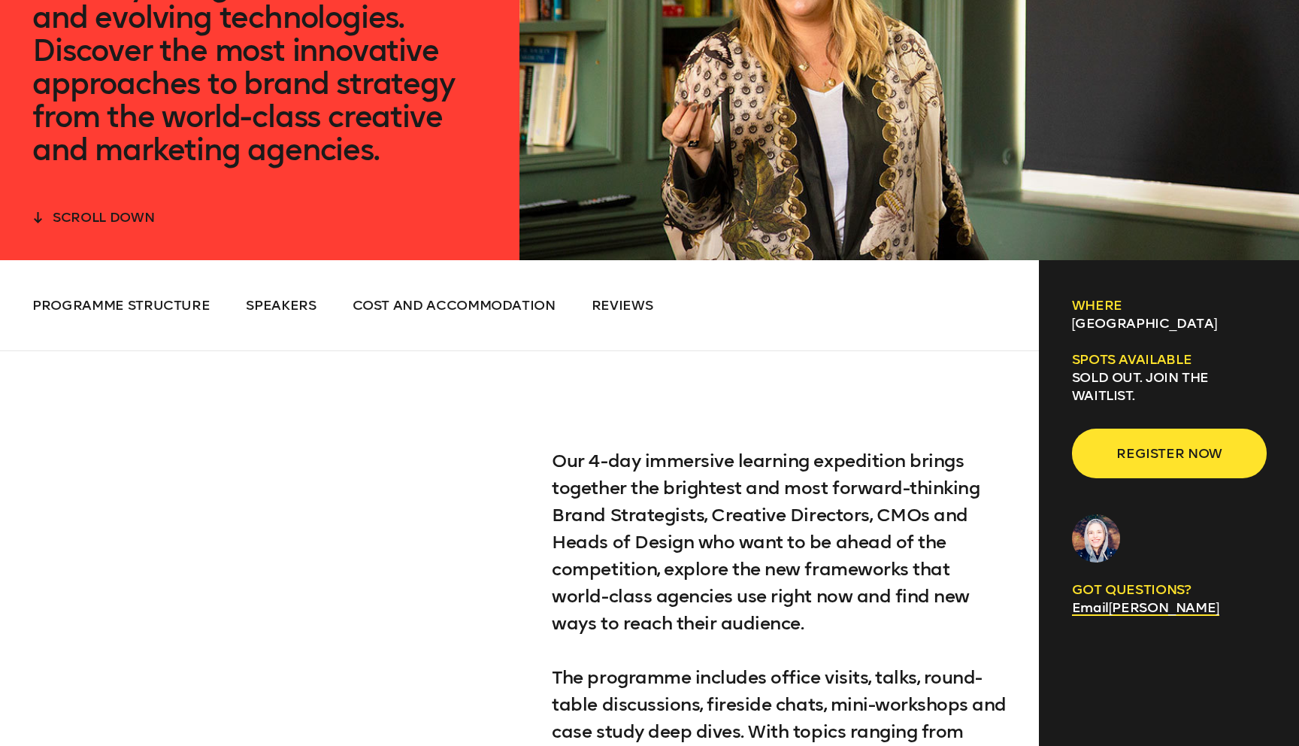
click at [645, 296] on div "Programme Structure Speakers Cost and Accommodation Reviews Programme Structure…" at bounding box center [519, 305] width 1039 height 91
click at [644, 304] on span "Reviews" at bounding box center [623, 305] width 62 height 17
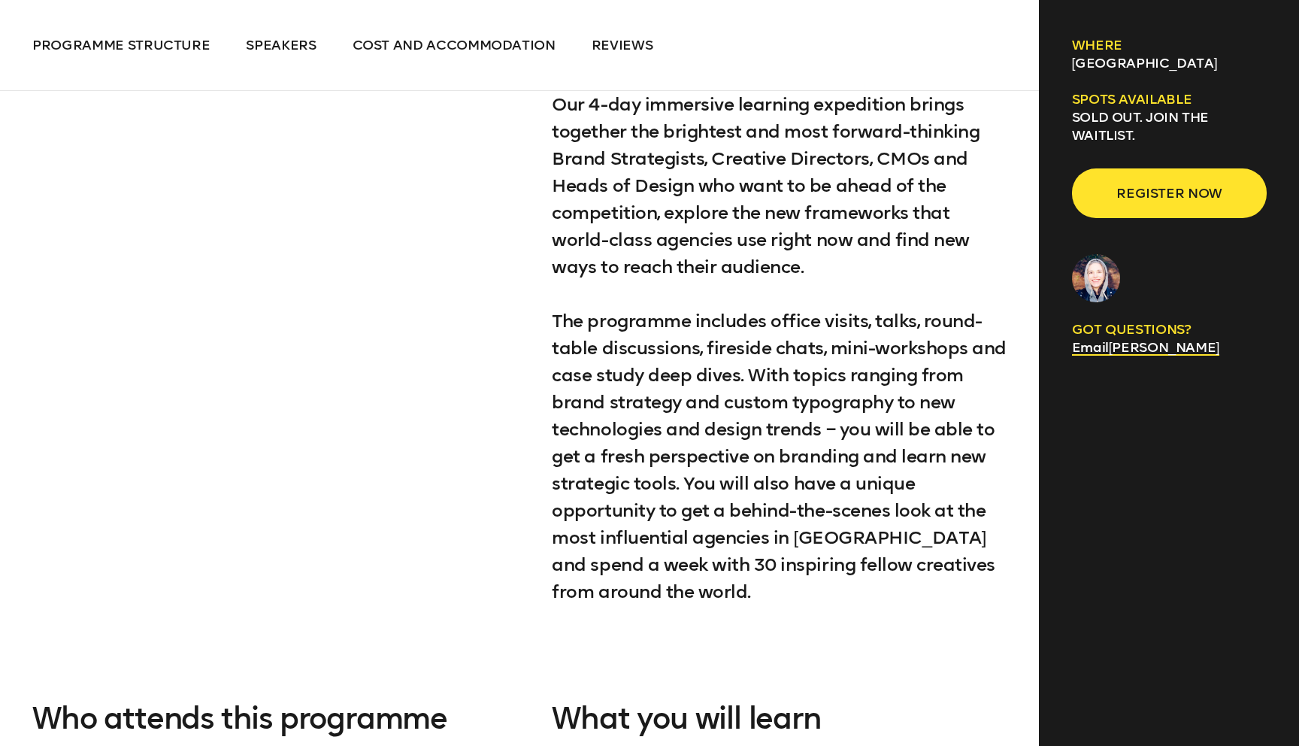
scroll to position [0, 0]
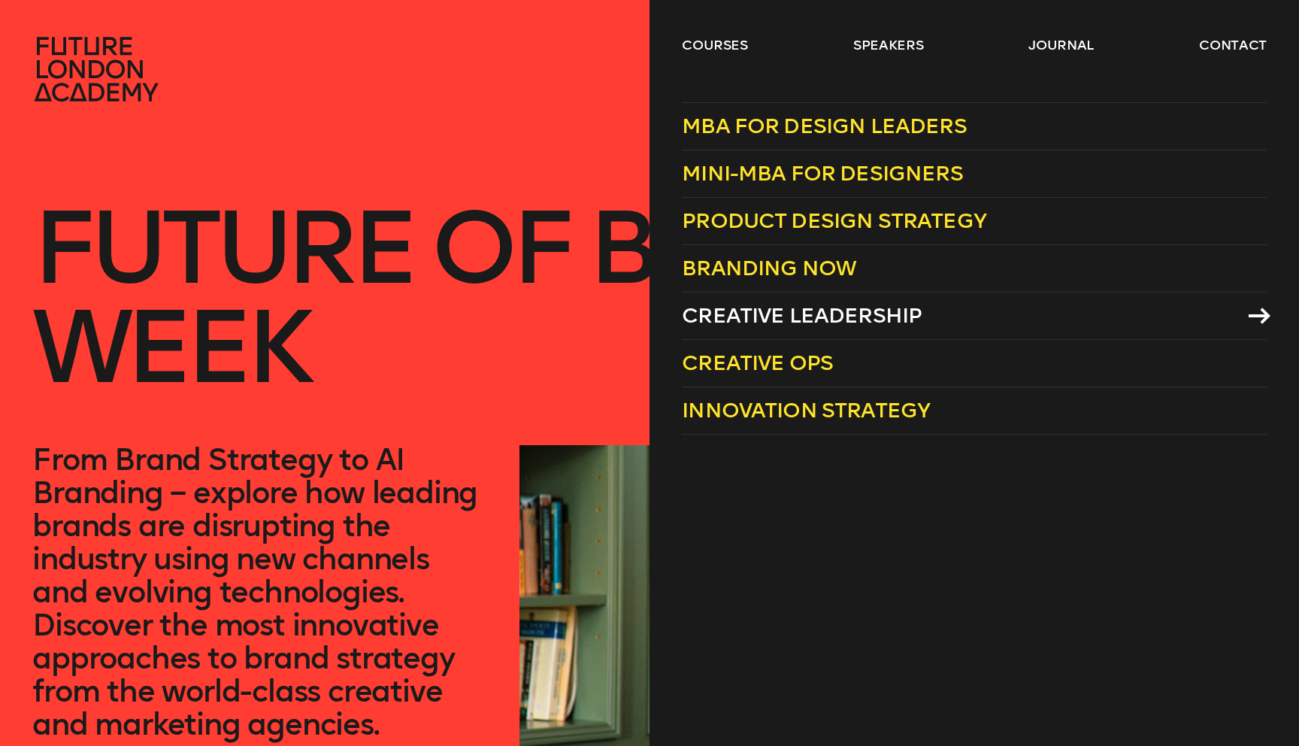
click at [762, 313] on span "Creative Leadership" at bounding box center [802, 315] width 240 height 25
click at [767, 262] on span "Branding Now" at bounding box center [769, 268] width 174 height 25
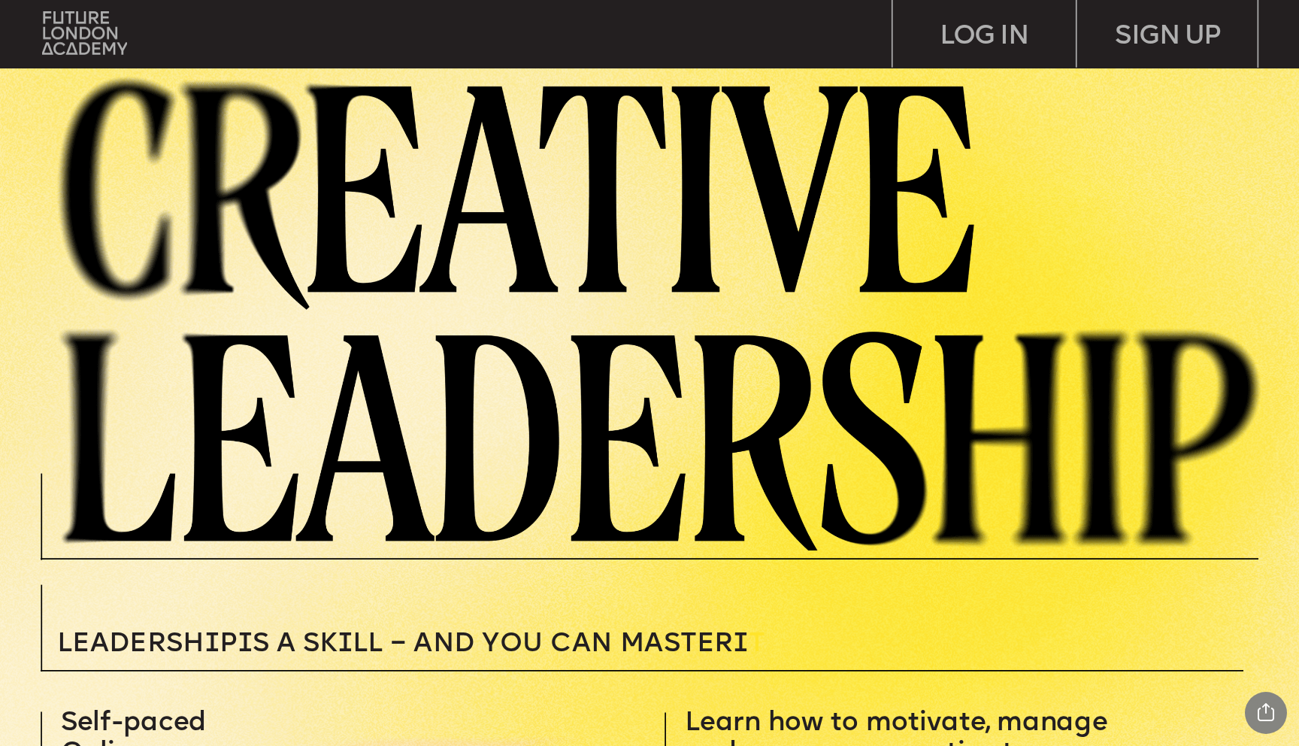
scroll to position [30, 0]
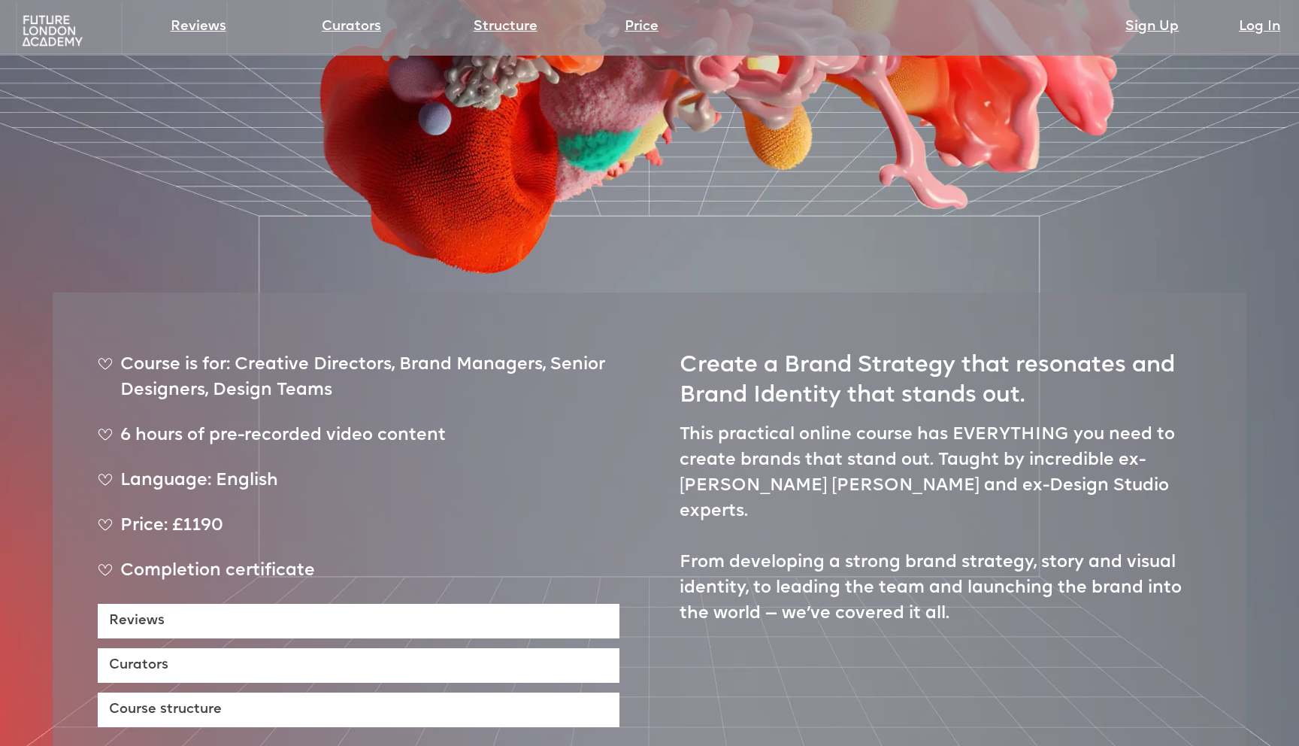
scroll to position [487, 0]
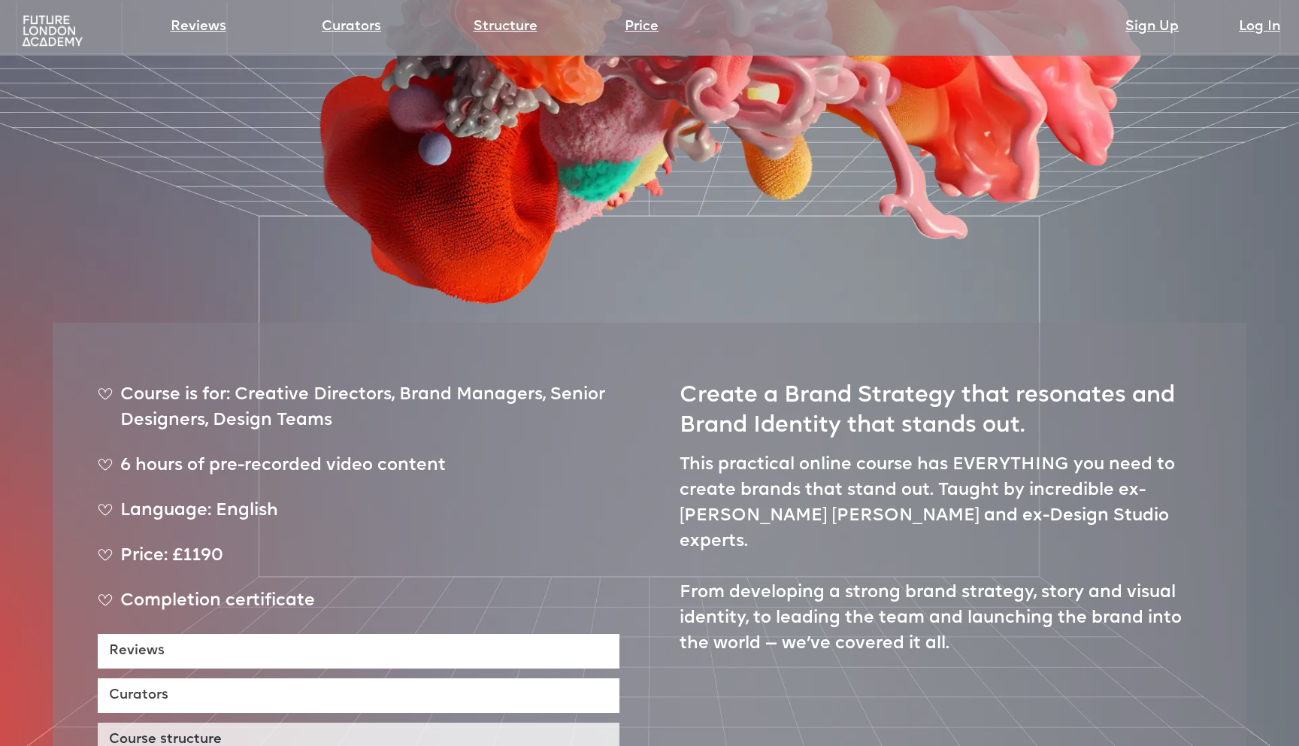
click at [227, 723] on link "Course structure" at bounding box center [359, 740] width 522 height 35
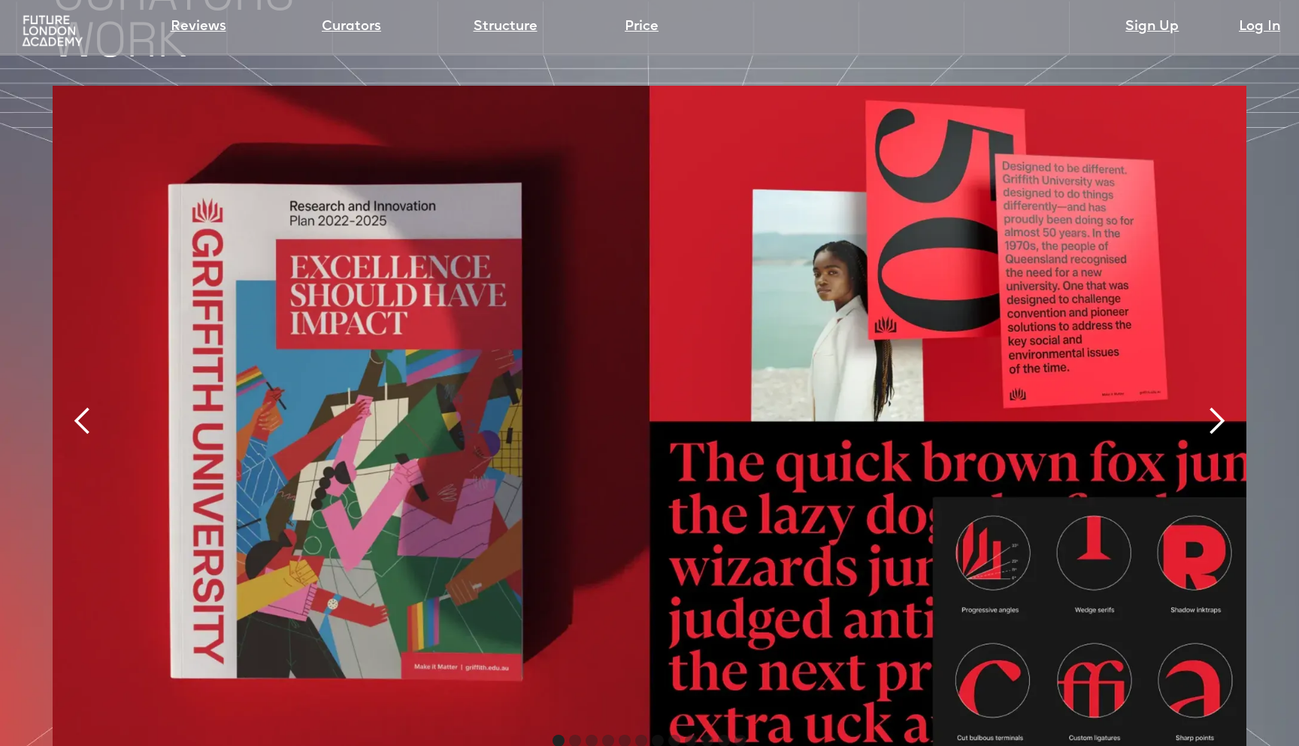
scroll to position [3342, 0]
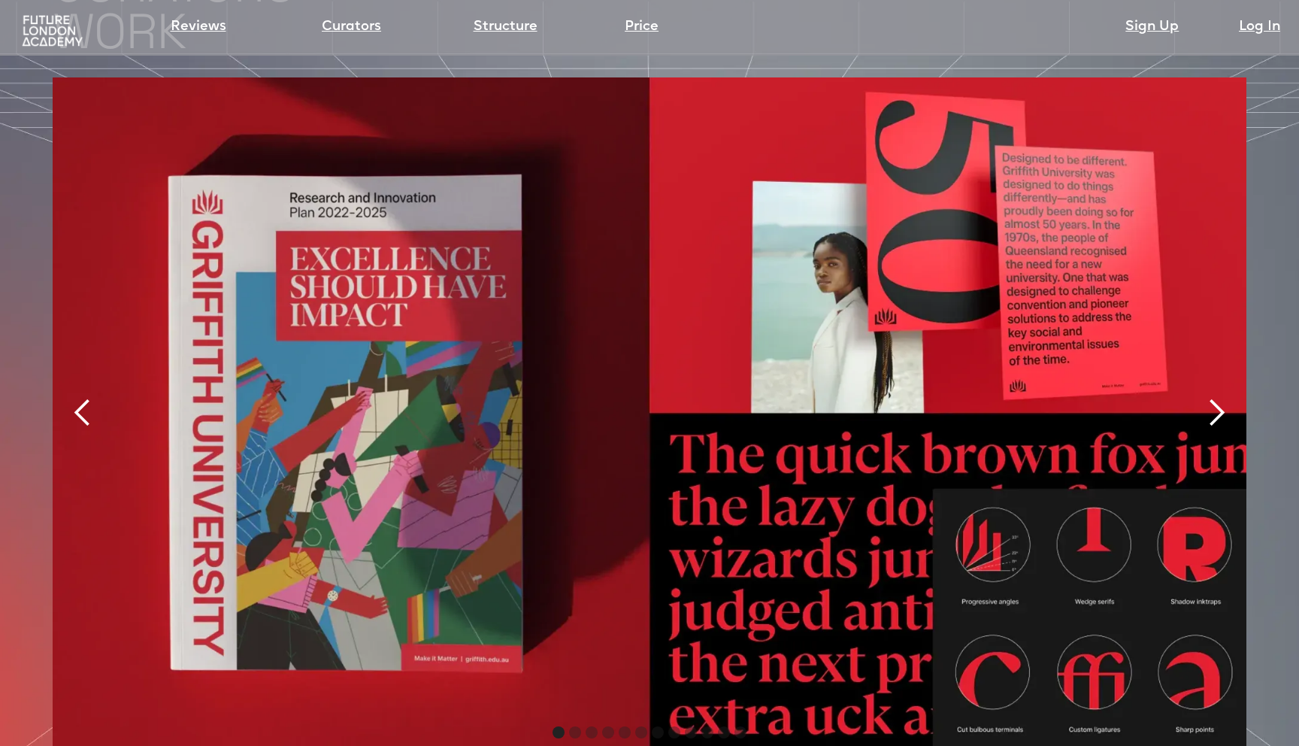
click at [1223, 398] on div "next slide" at bounding box center [1217, 413] width 30 height 30
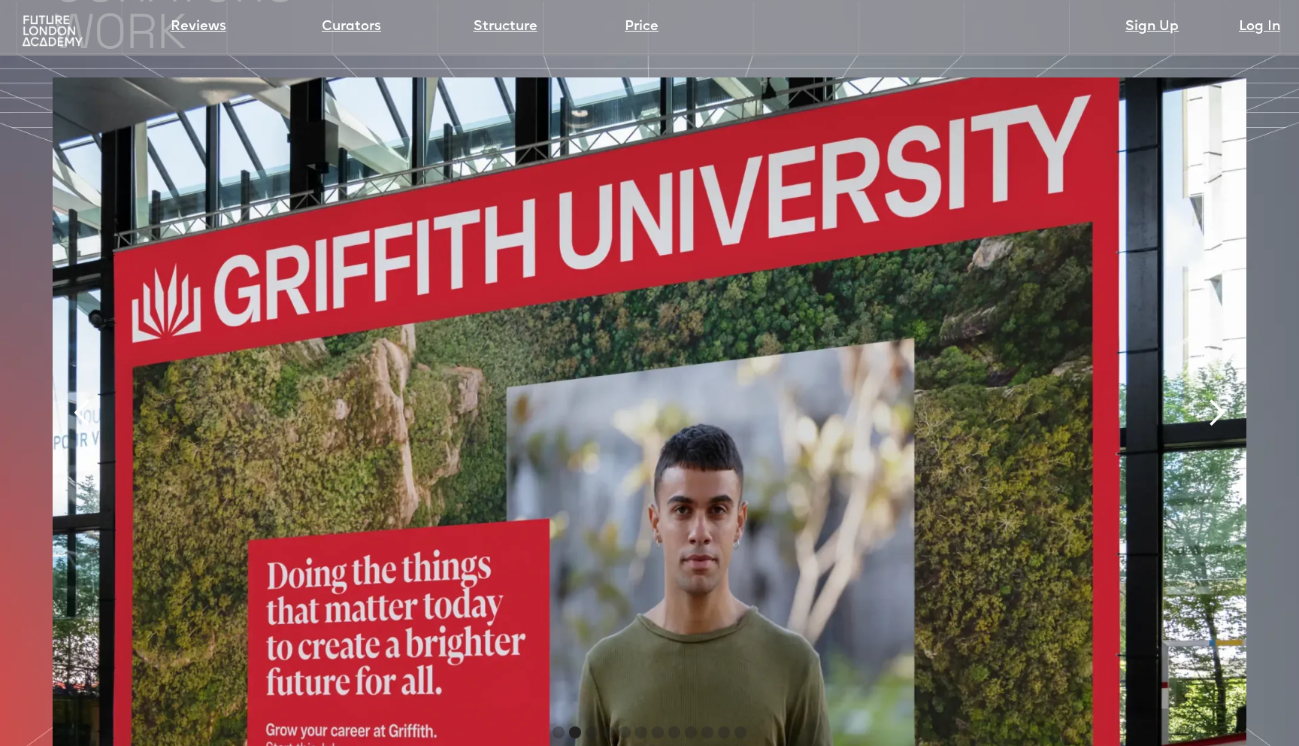
click at [1223, 398] on div "next slide" at bounding box center [1217, 413] width 30 height 30
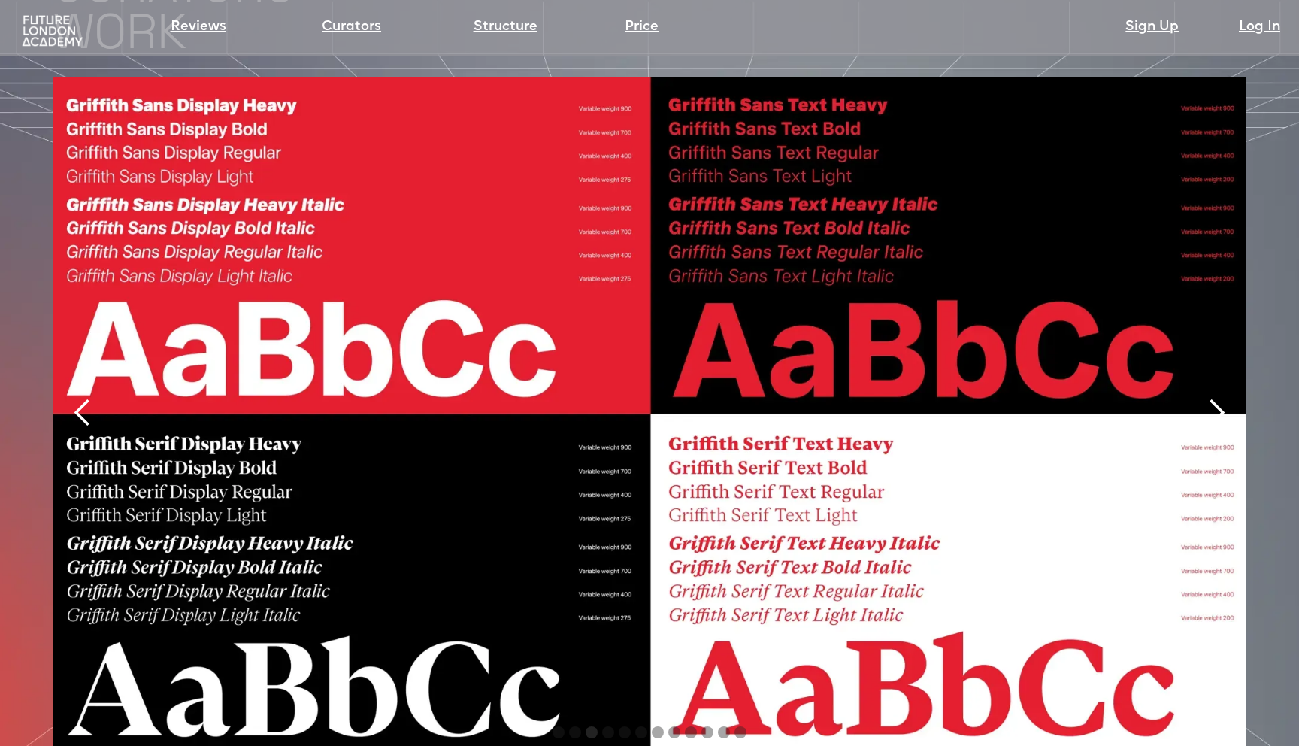
click at [1223, 398] on div "next slide" at bounding box center [1217, 413] width 30 height 30
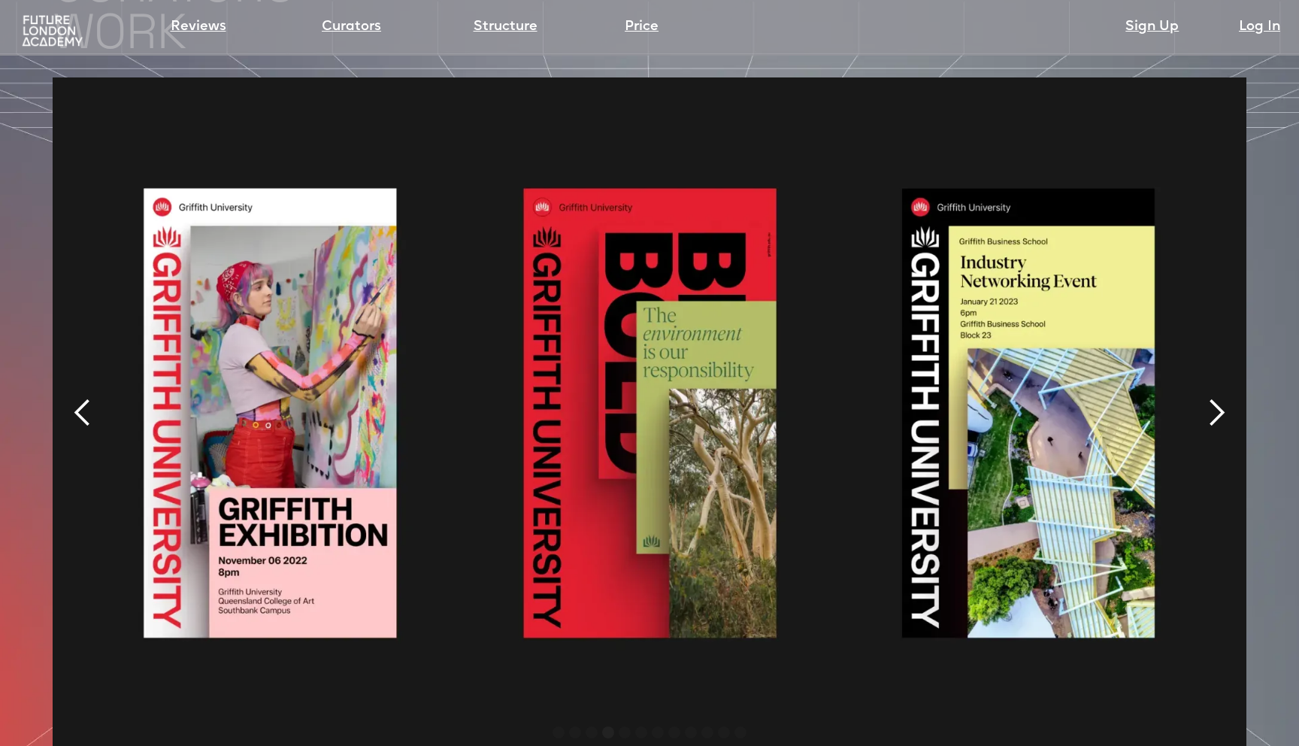
click at [1223, 398] on div "next slide" at bounding box center [1217, 413] width 30 height 30
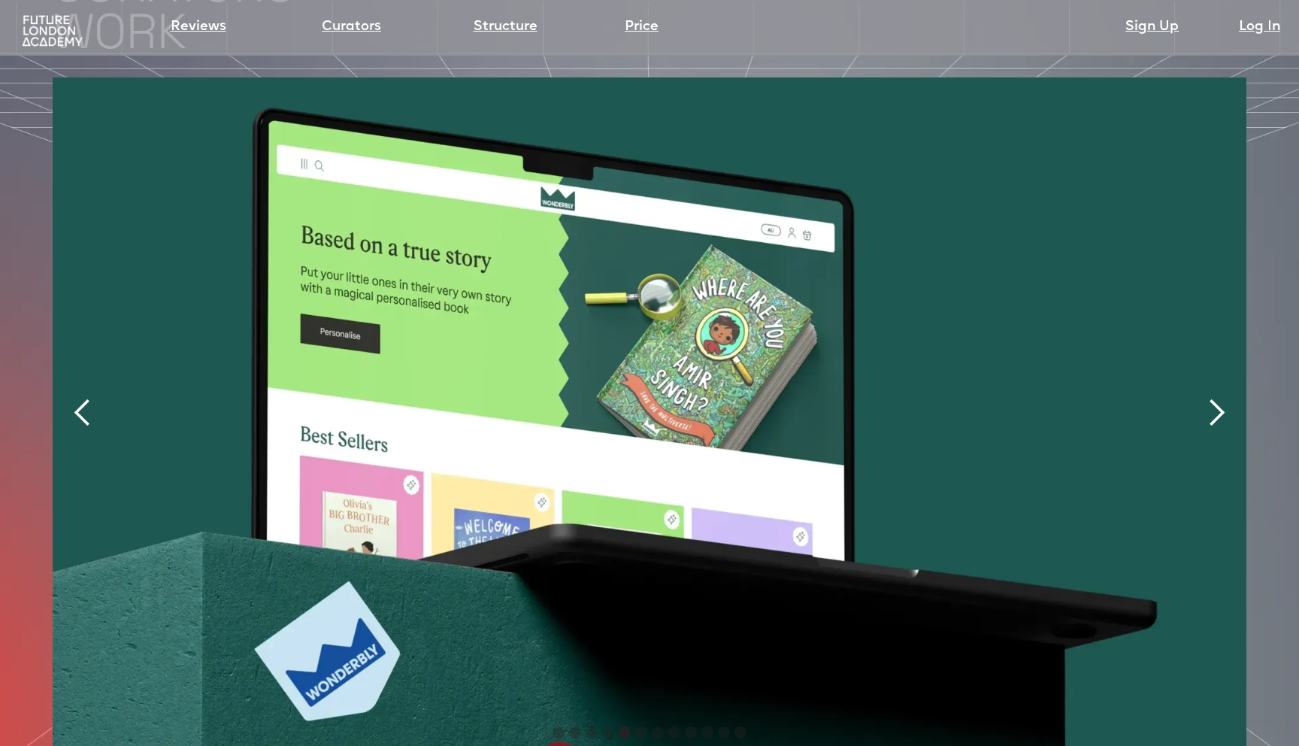
click at [1223, 398] on div "next slide" at bounding box center [1217, 413] width 30 height 30
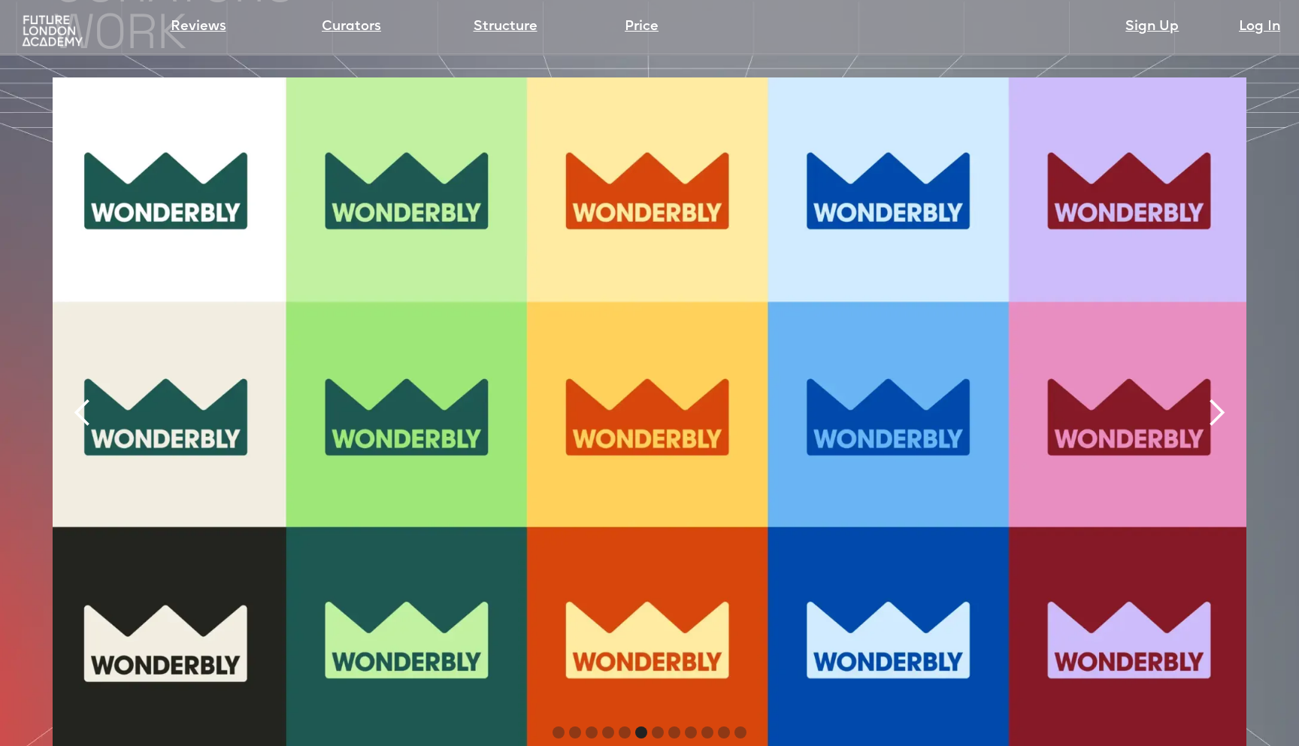
click at [1223, 398] on div "next slide" at bounding box center [1217, 413] width 30 height 30
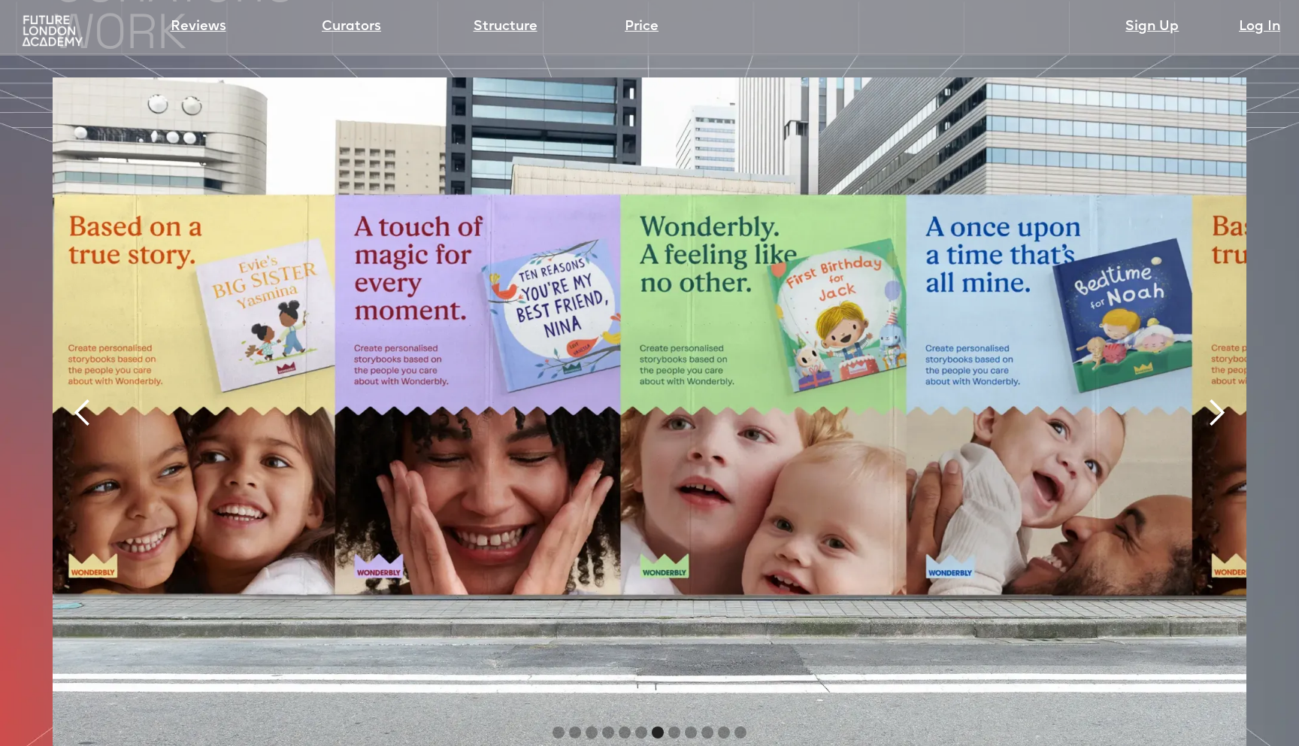
click at [1223, 398] on div "next slide" at bounding box center [1217, 413] width 30 height 30
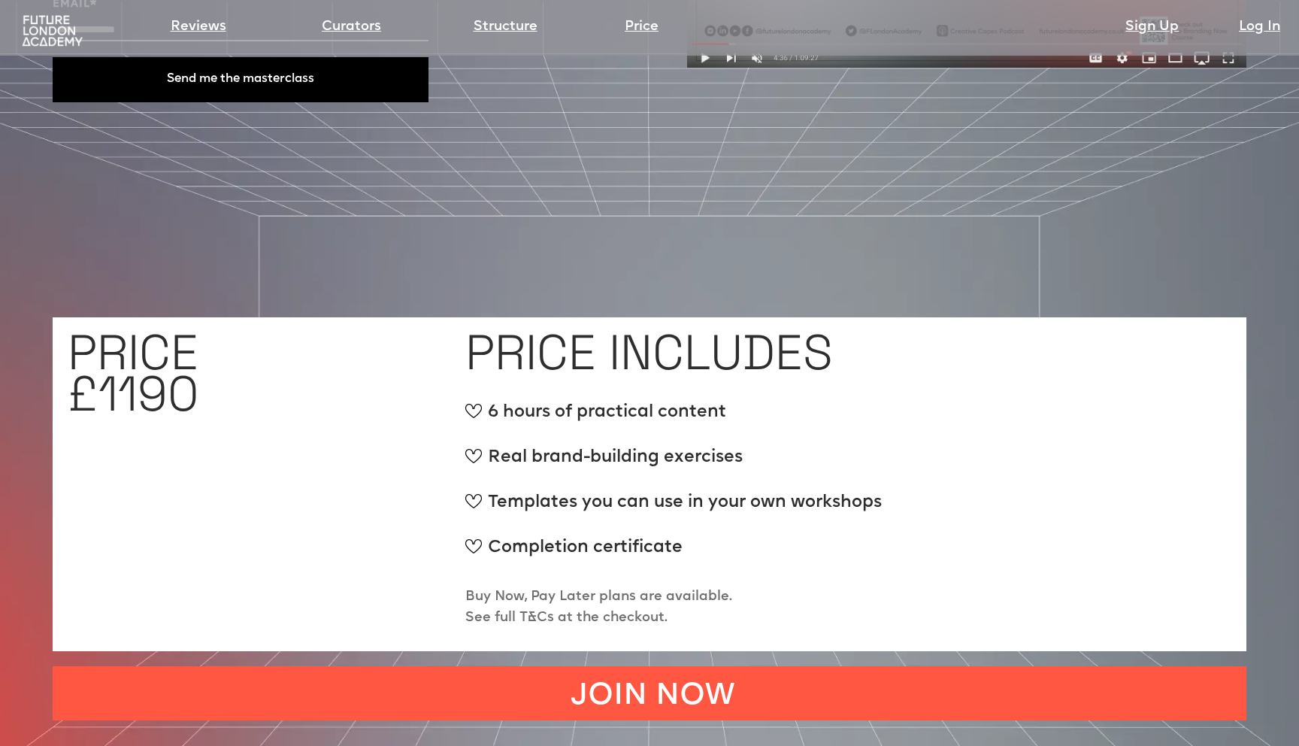
scroll to position [5560, 0]
click at [633, 535] on div "Completion certificate" at bounding box center [673, 554] width 417 height 38
click at [745, 490] on div "Templates you can use in your own workshops" at bounding box center [673, 509] width 417 height 38
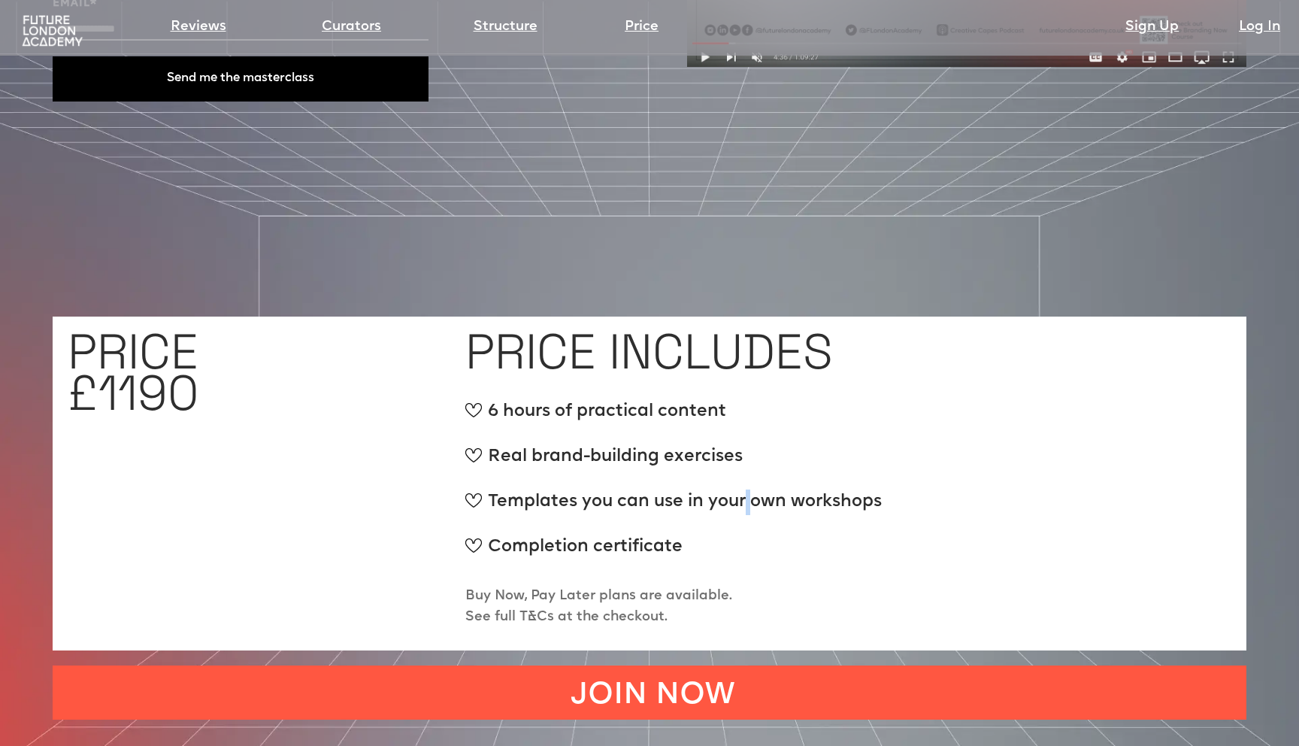
click at [745, 490] on div "Templates you can use in your own workshops" at bounding box center [673, 509] width 417 height 38
click at [730, 399] on div "6 hours of practical content" at bounding box center [673, 418] width 417 height 38
click at [597, 535] on div "Completion certificate" at bounding box center [673, 554] width 417 height 38
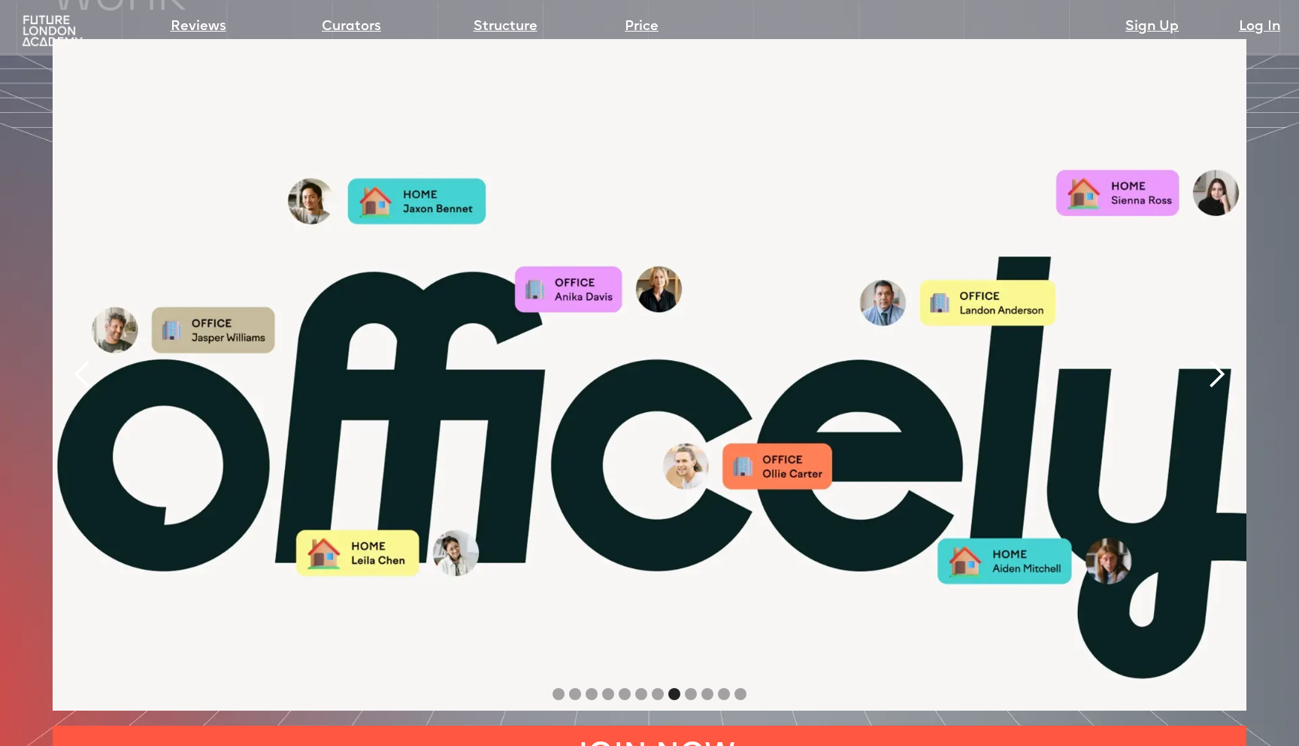
scroll to position [3407, 0]
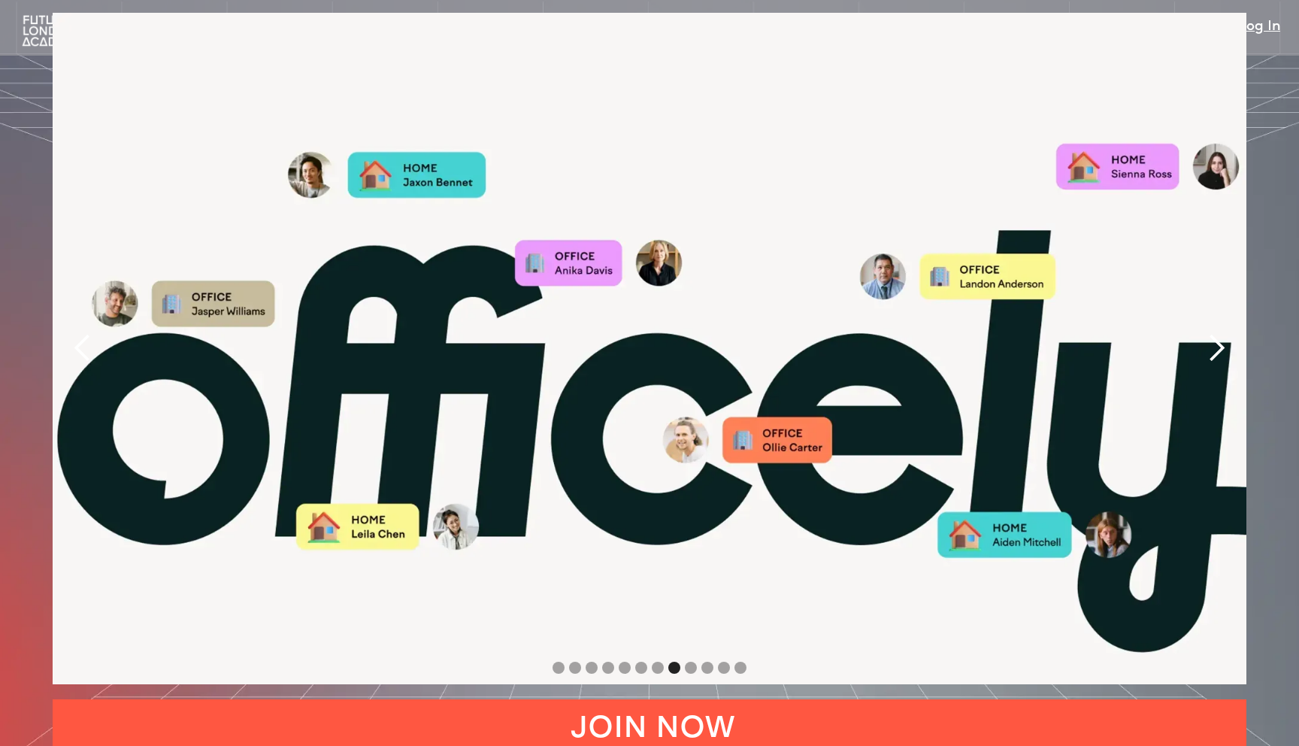
click at [1220, 333] on div "next slide" at bounding box center [1217, 348] width 30 height 30
